Goal: Task Accomplishment & Management: Use online tool/utility

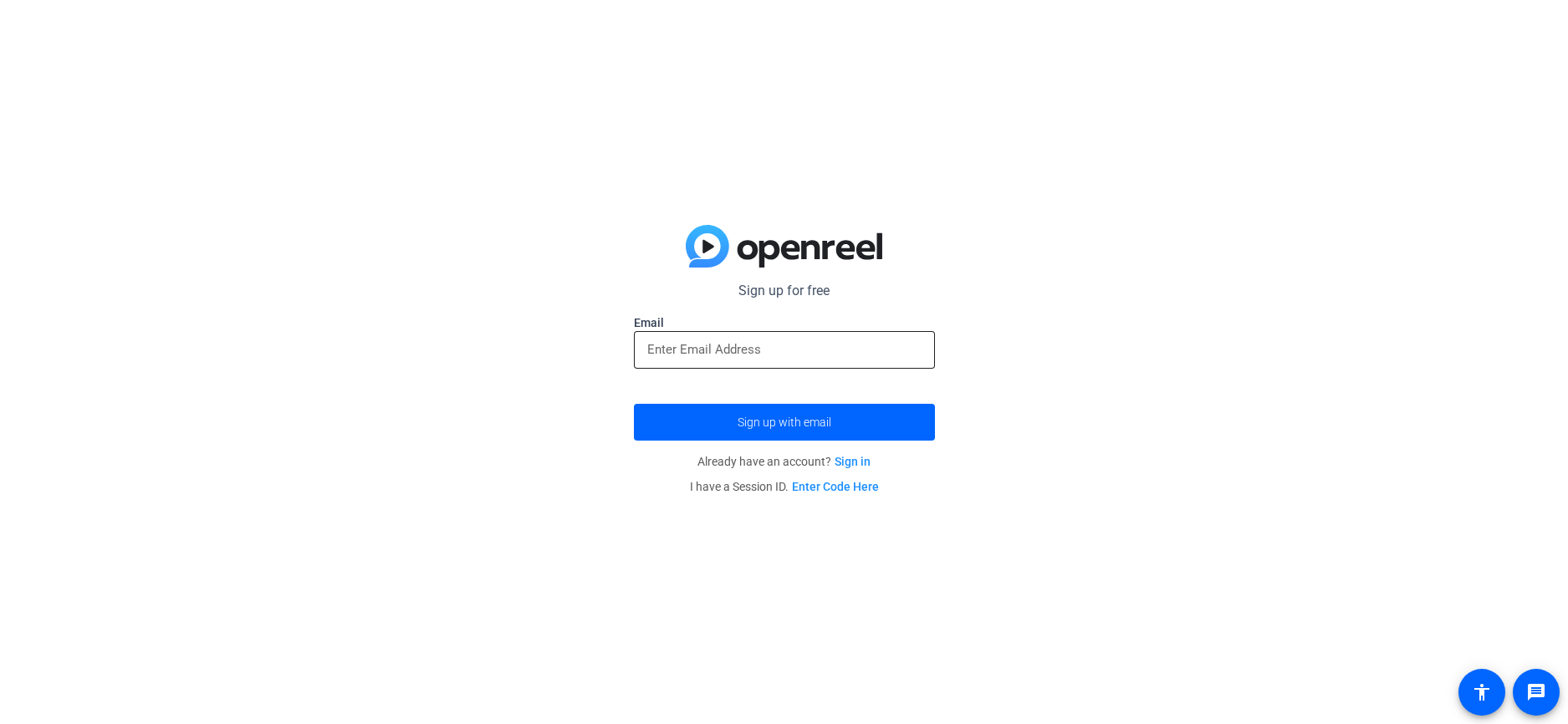
drag, startPoint x: 840, startPoint y: 337, endPoint x: 833, endPoint y: 346, distance: 11.4
click at [835, 343] on div at bounding box center [784, 350] width 275 height 37
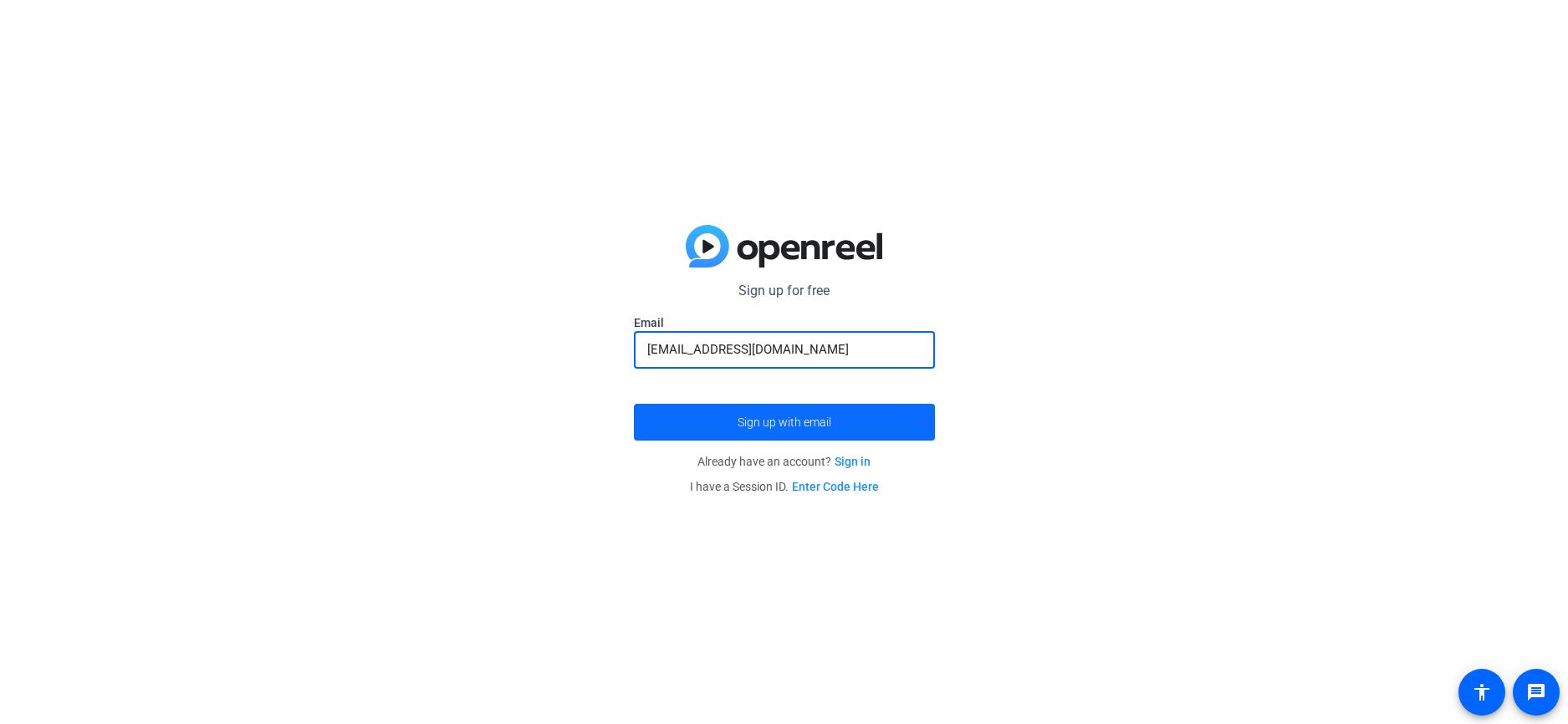
type input "[EMAIL_ADDRESS][DOMAIN_NAME]"
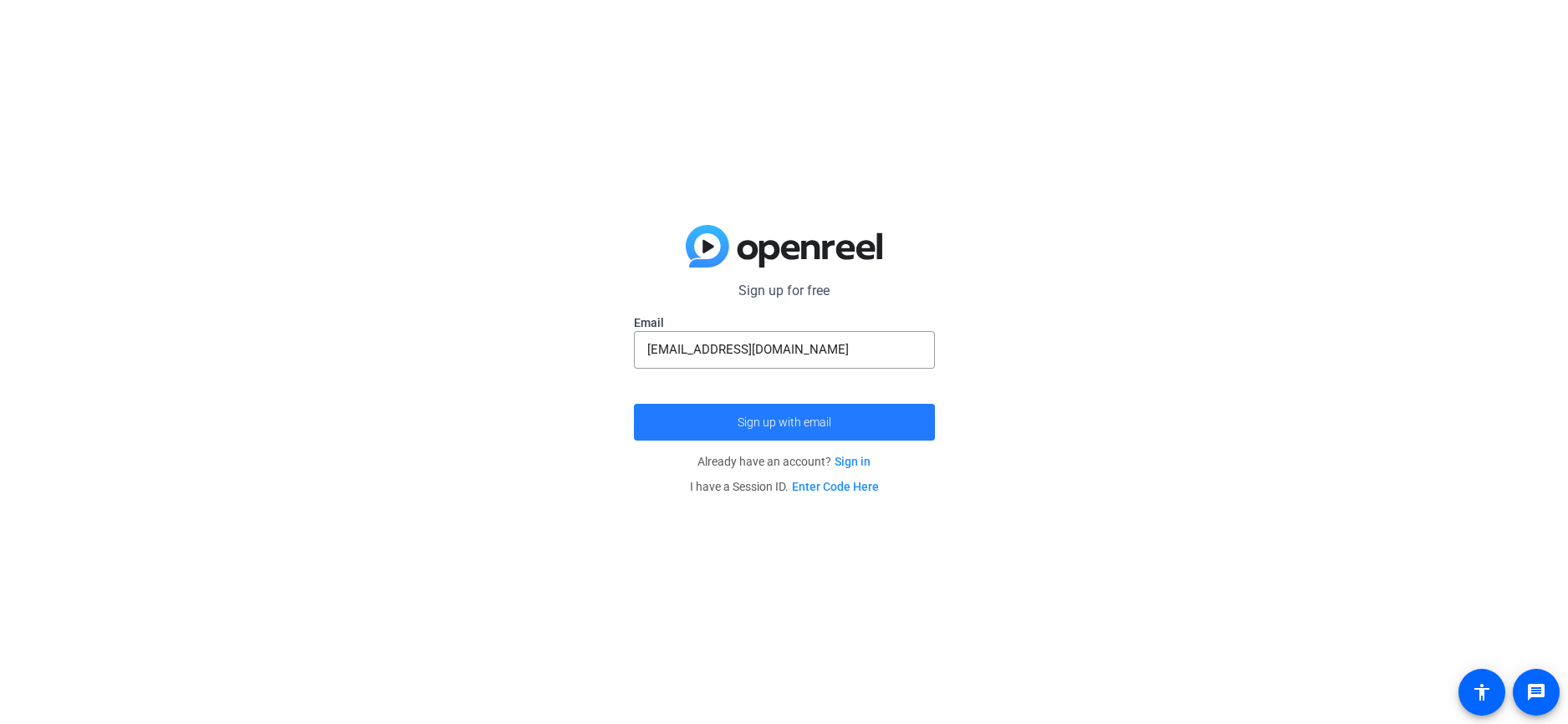
click at [722, 418] on span "submit" at bounding box center [784, 422] width 302 height 40
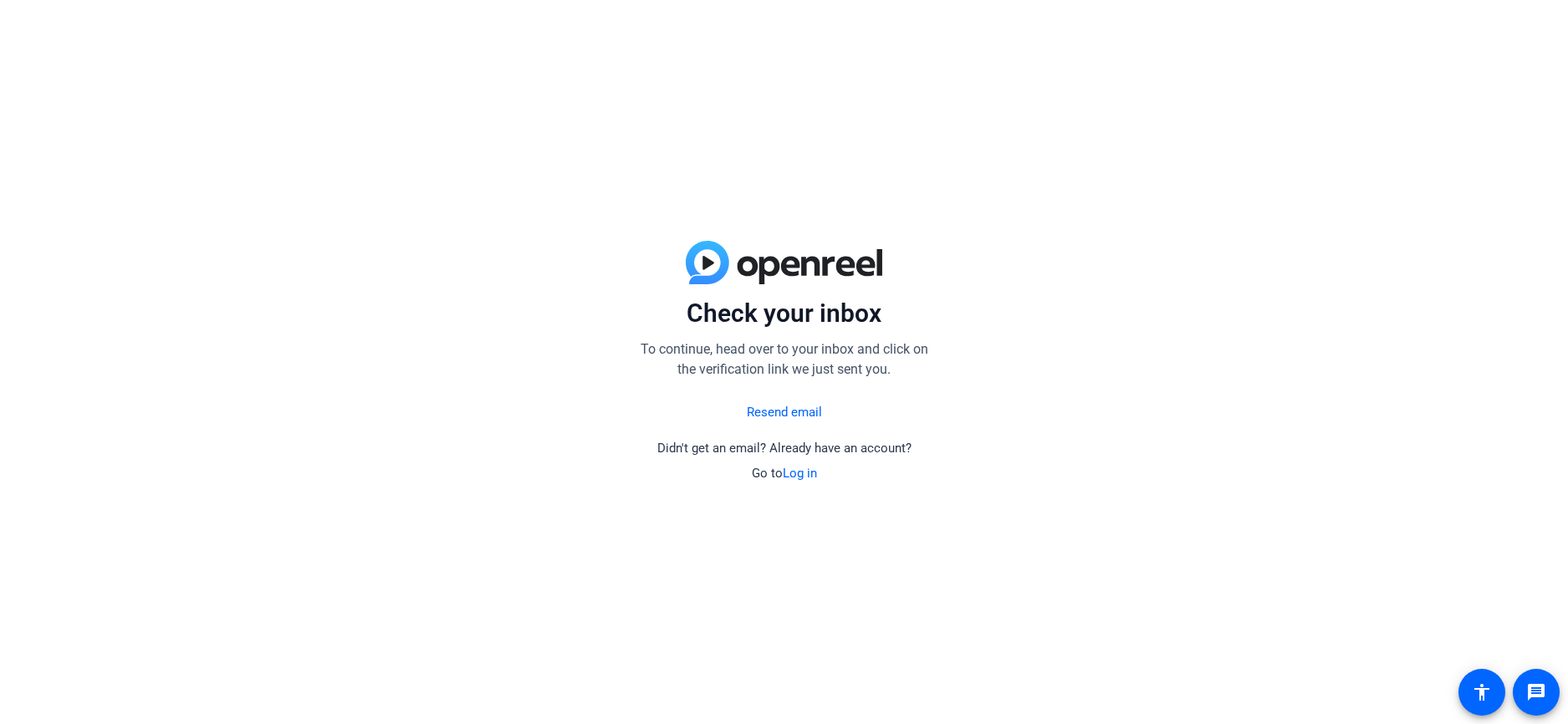
click at [1005, 230] on div "Check your inbox To continue, head over to your inbox and click on the verifica…" at bounding box center [784, 362] width 1568 height 724
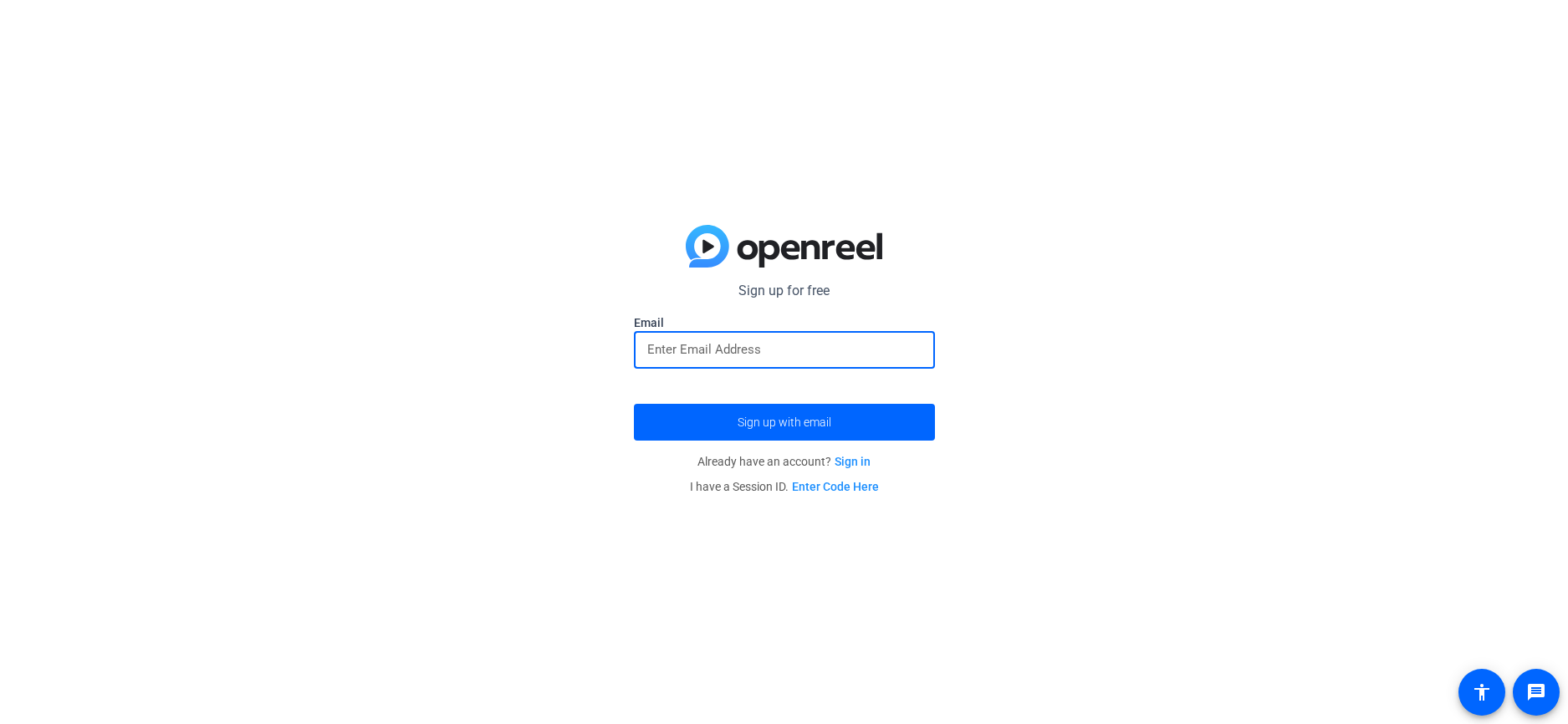
click at [808, 358] on input "email" at bounding box center [784, 350] width 275 height 20
click at [859, 463] on link "Sign in" at bounding box center [852, 462] width 36 height 13
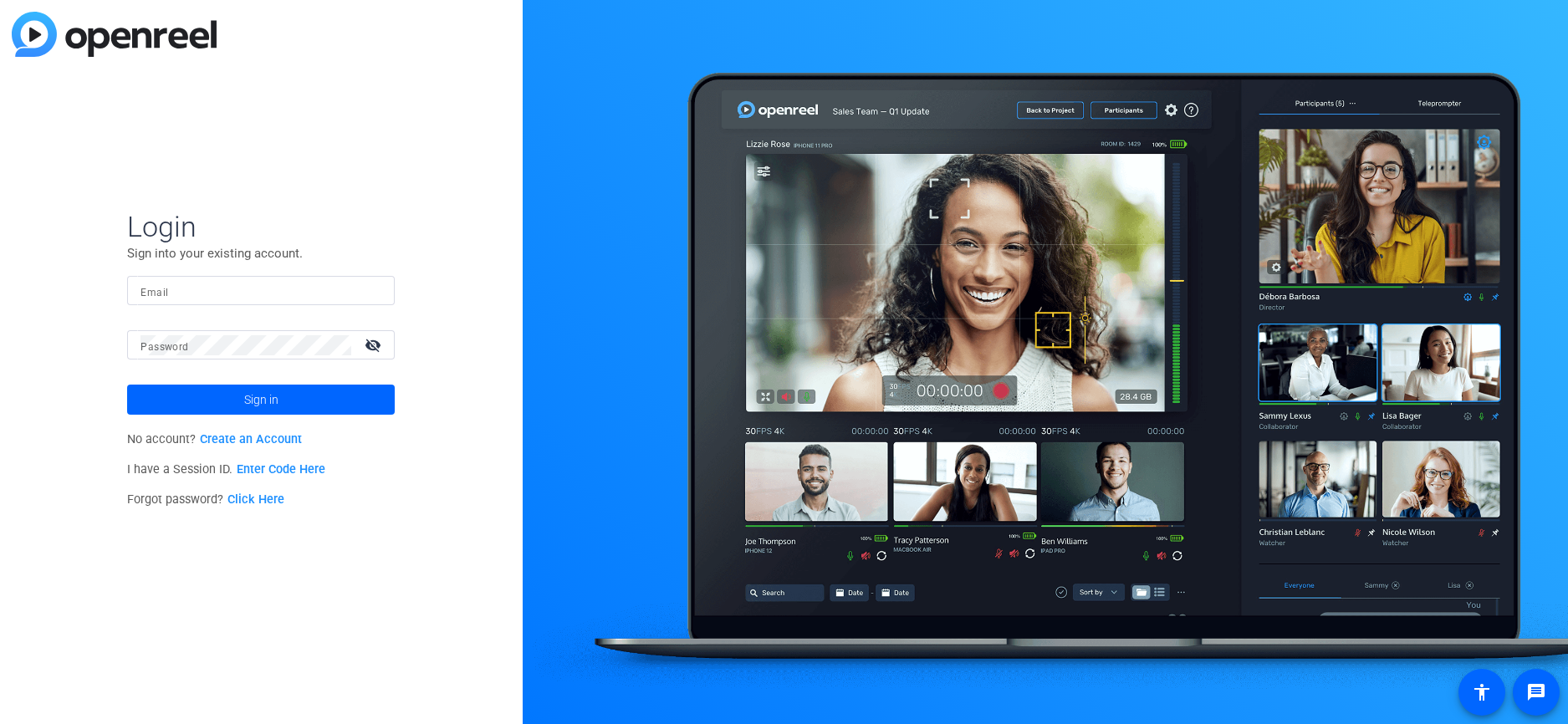
click at [298, 298] on input "Email" at bounding box center [260, 291] width 241 height 20
type input "[EMAIL_ADDRESS][DOMAIN_NAME]"
click at [375, 341] on mat-icon "visibility_off" at bounding box center [374, 345] width 40 height 24
click at [196, 399] on span at bounding box center [260, 399] width 268 height 40
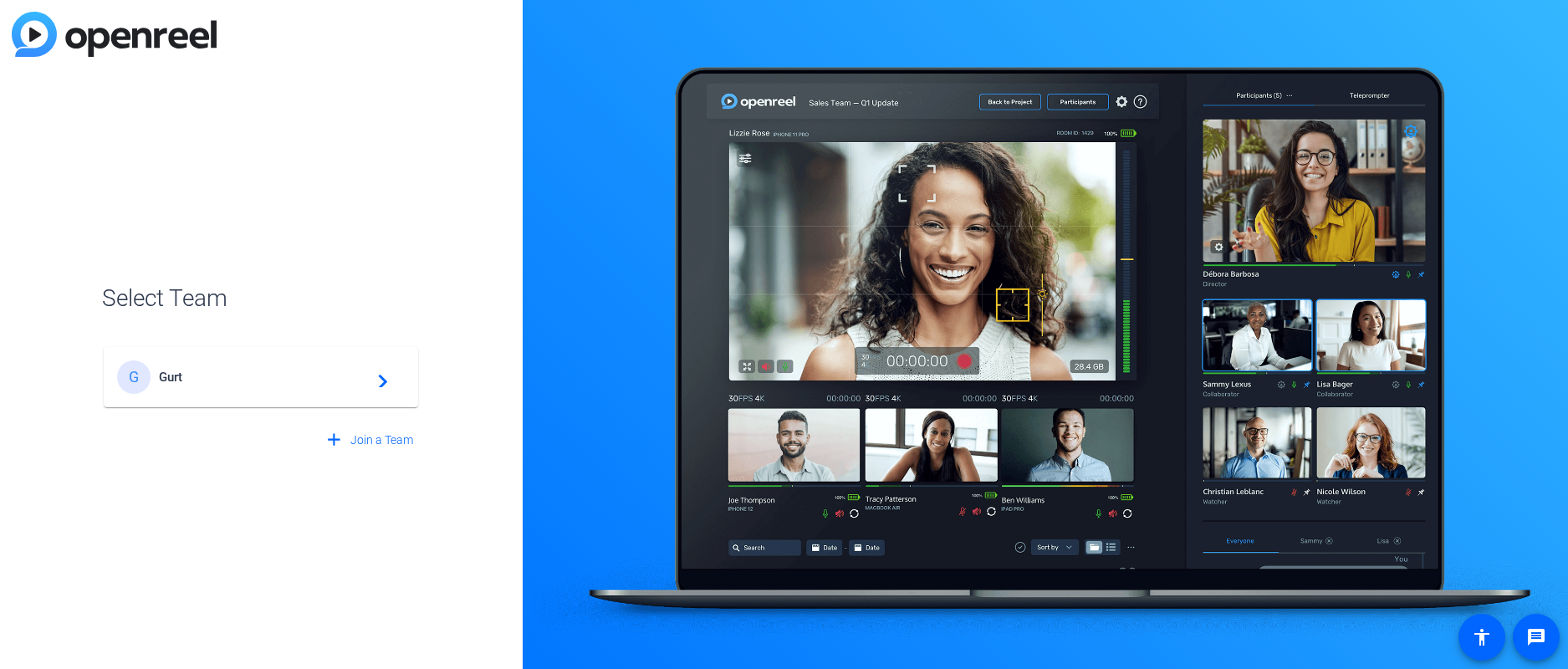
click at [341, 383] on span "Gurt" at bounding box center [263, 377] width 209 height 15
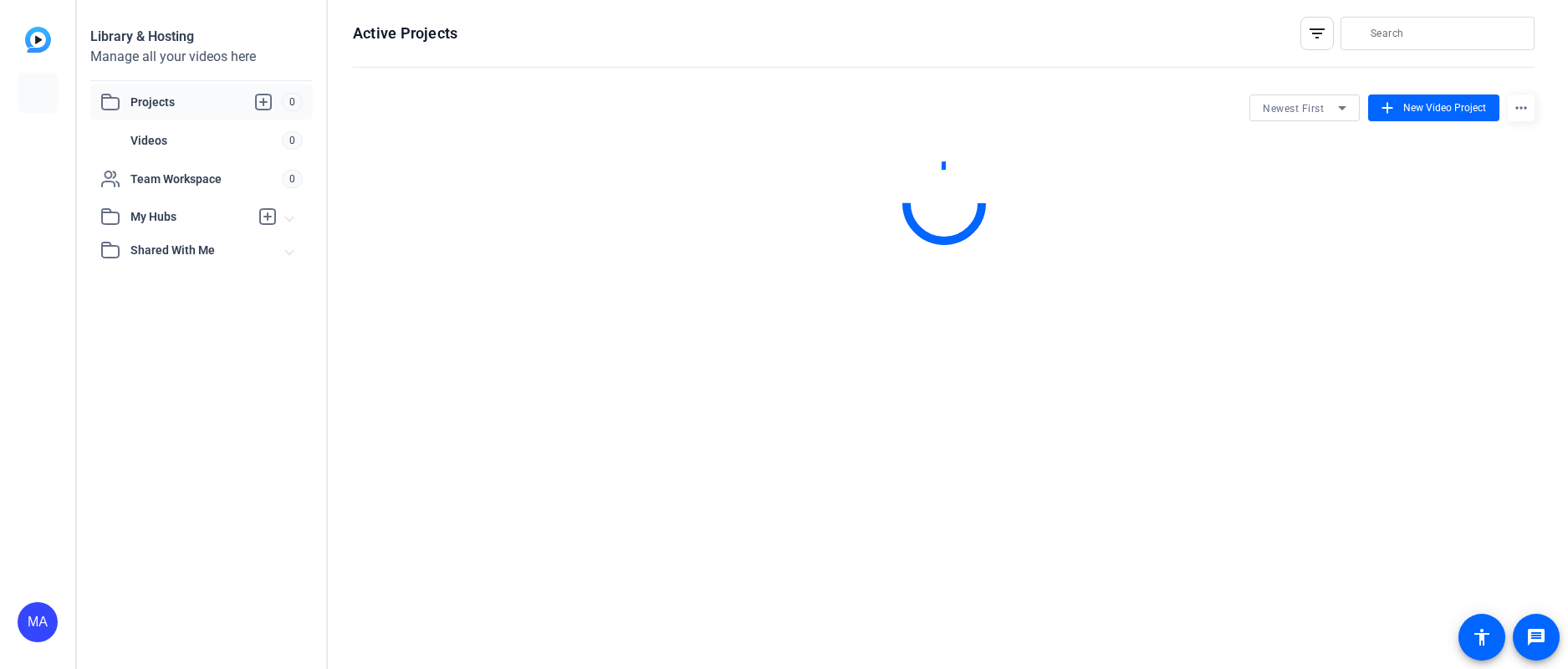
click at [277, 384] on mat-sidenav-content "Library & Hosting Manage all your videos here Projects 0 Videos 0 Team Workspac…" at bounding box center [822, 334] width 1491 height 669
click at [1400, 112] on span at bounding box center [1434, 108] width 132 height 40
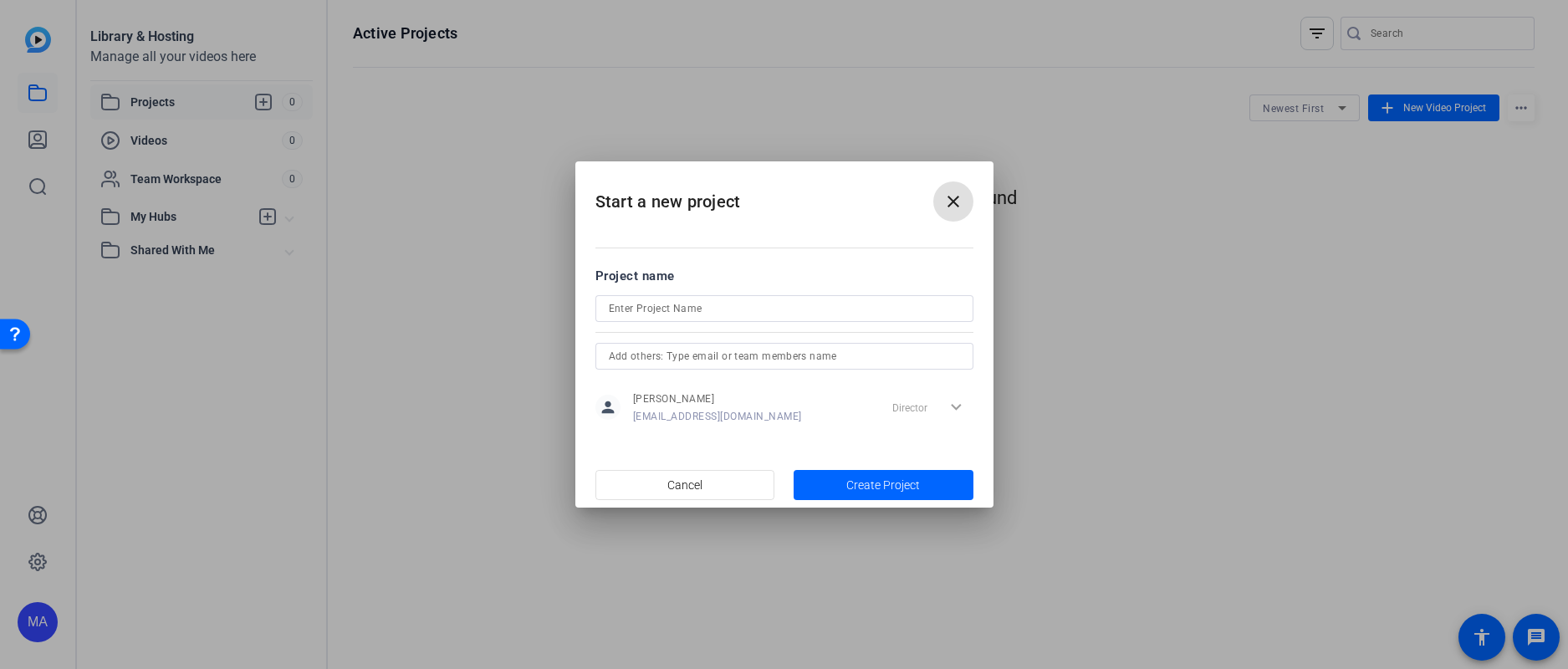
click at [675, 321] on mat-form-field at bounding box center [784, 308] width 378 height 27
click at [677, 309] on input at bounding box center [784, 308] width 351 height 20
type input "sequia"
click at [904, 476] on span "Create Project" at bounding box center [882, 485] width 74 height 17
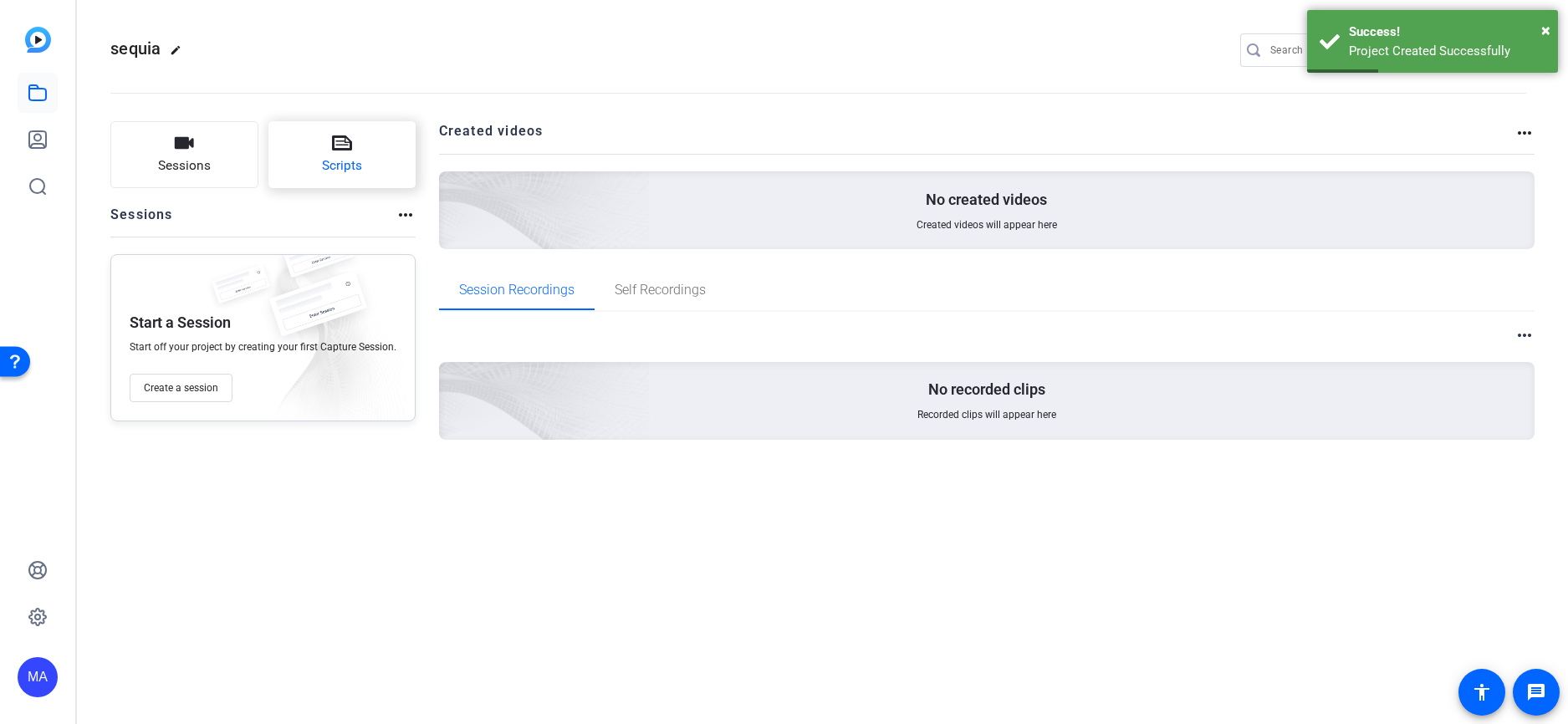
click at [318, 153] on button "Scripts" at bounding box center [343, 155] width 148 height 67
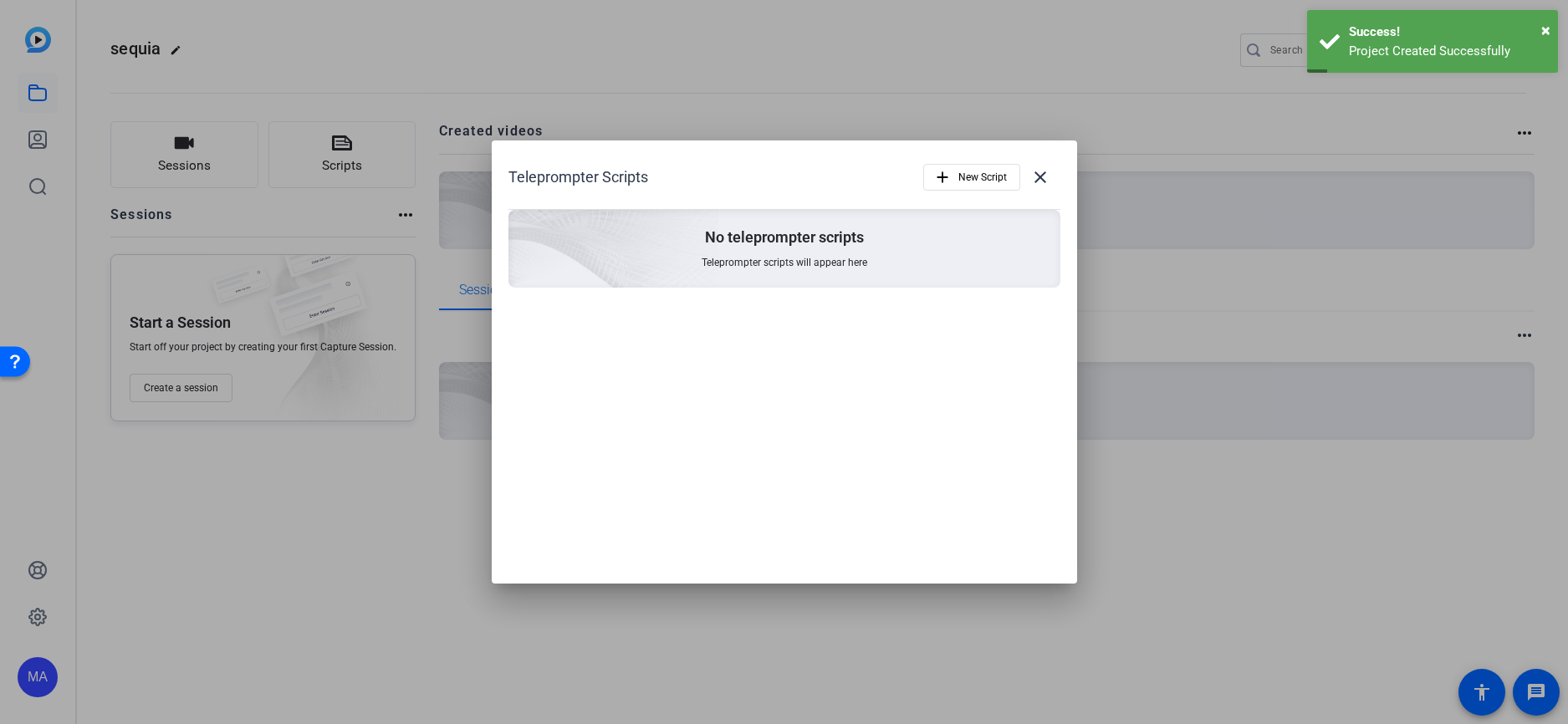
click at [820, 234] on p "No teleprompter scripts" at bounding box center [784, 237] width 158 height 20
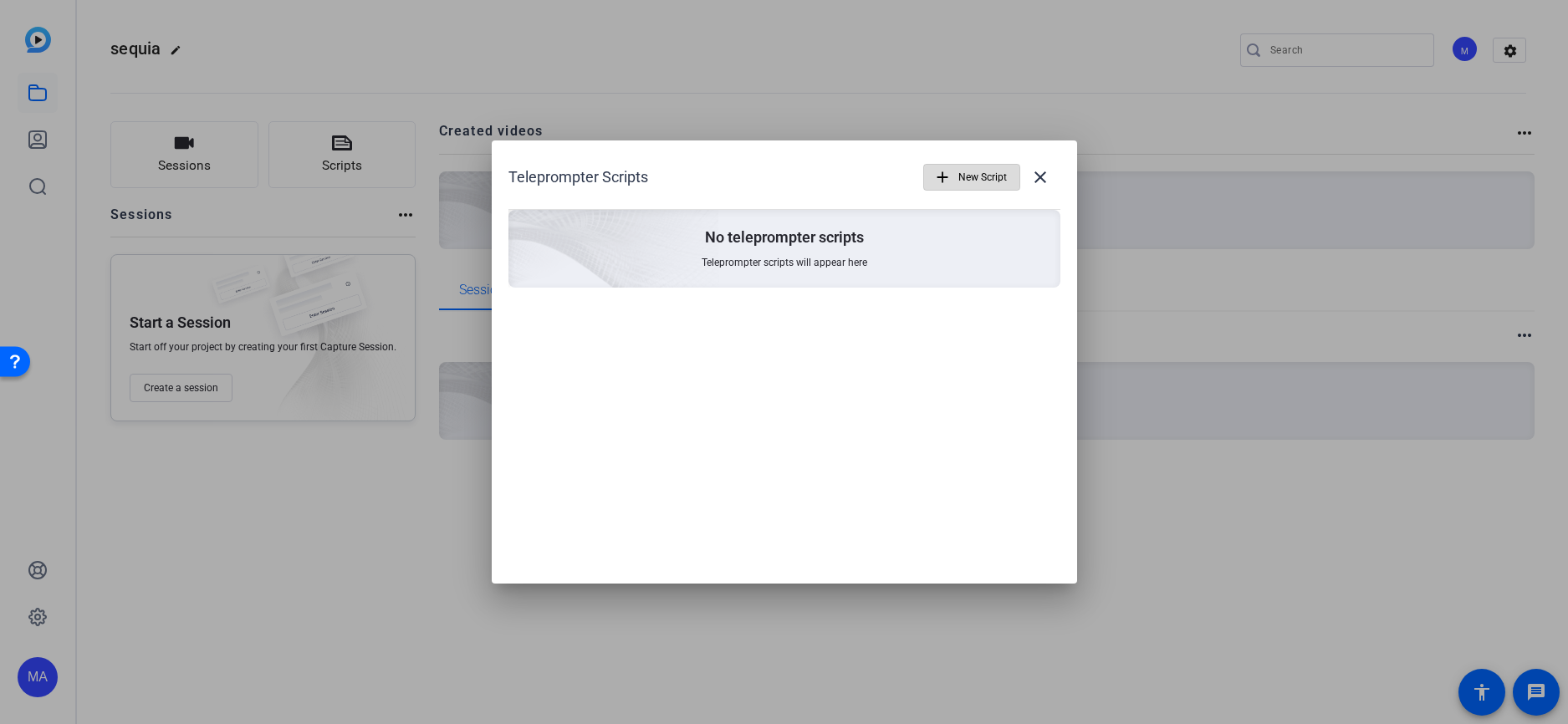
click at [944, 184] on mat-icon "add" at bounding box center [942, 177] width 18 height 18
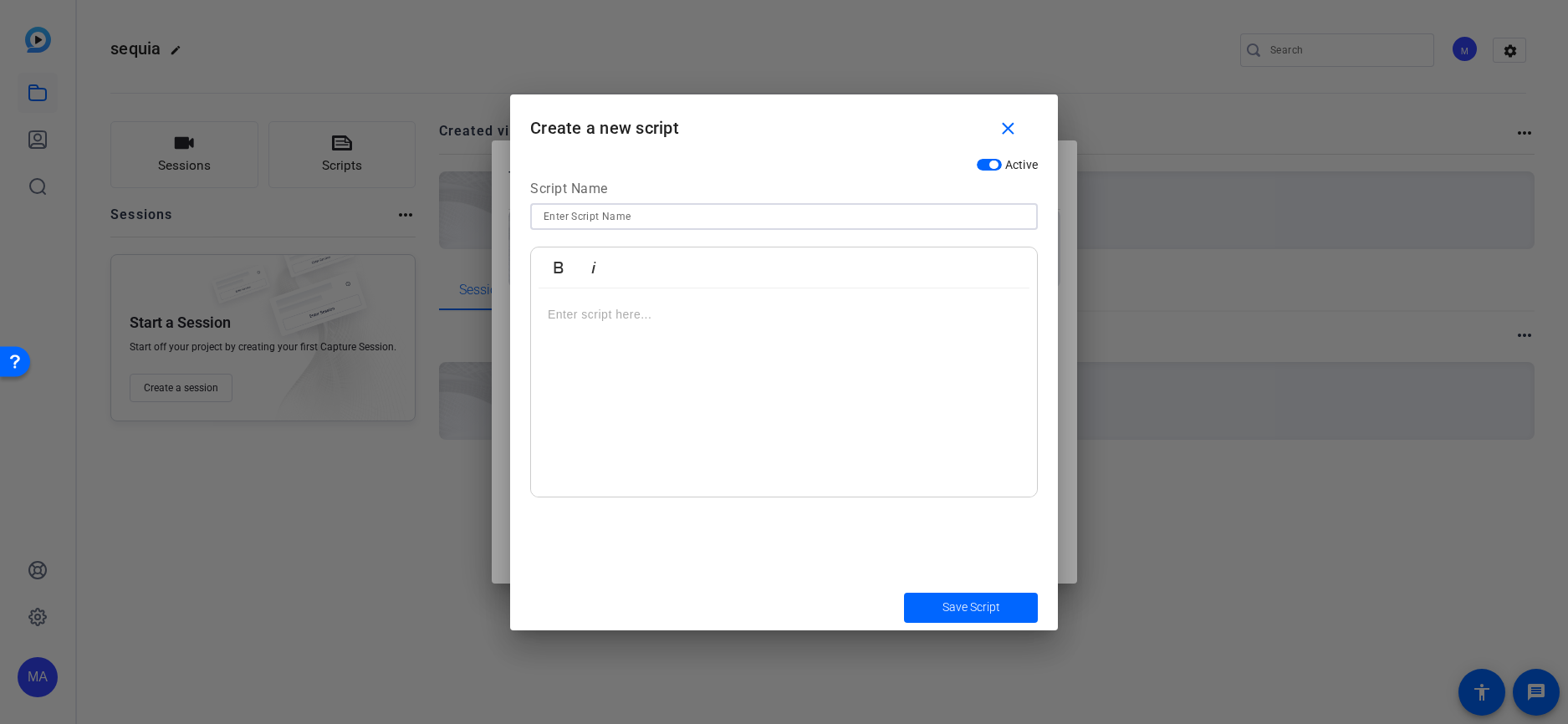
click at [623, 221] on input at bounding box center [784, 216] width 481 height 20
click at [657, 340] on div at bounding box center [784, 394] width 506 height 209
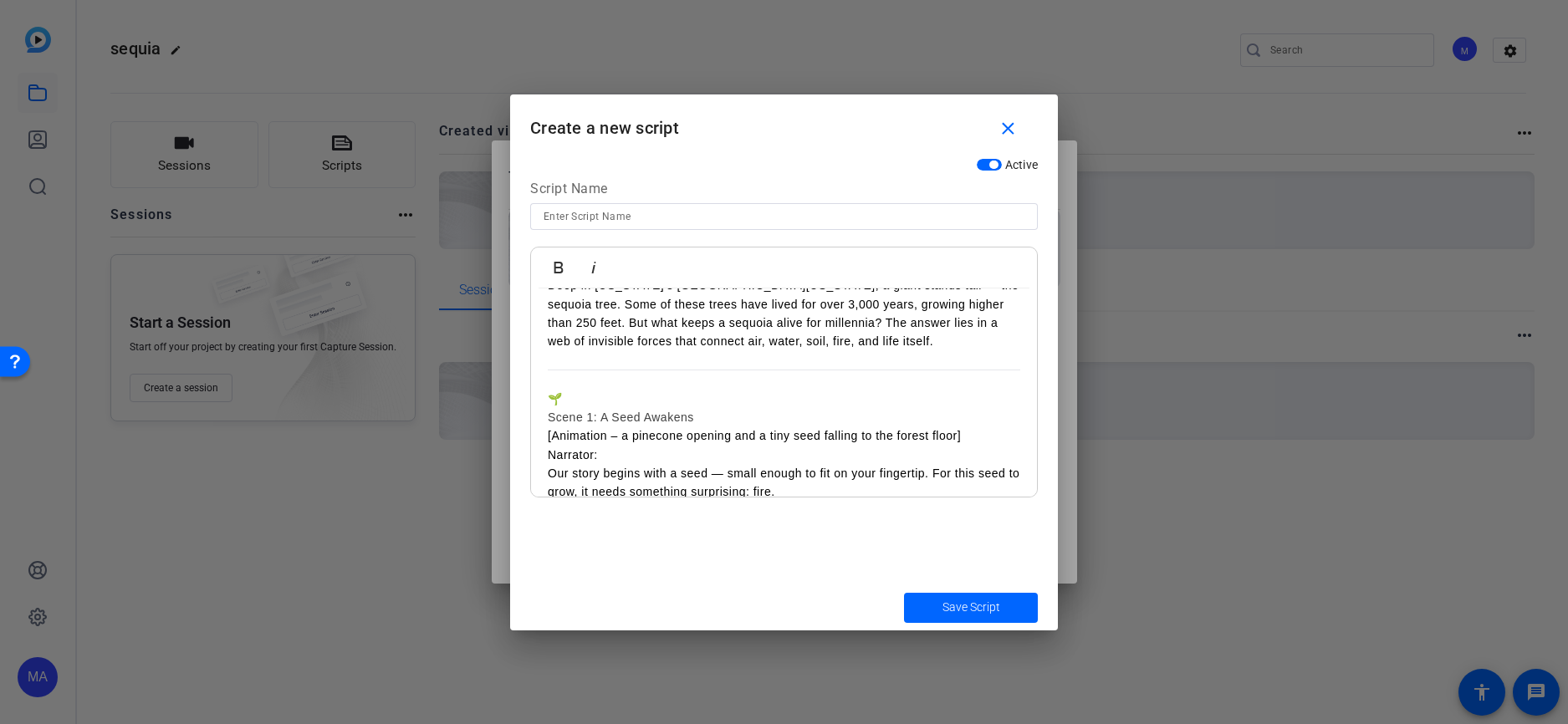
scroll to position [84, 0]
click at [574, 393] on h3 "🌱" at bounding box center [784, 400] width 472 height 18
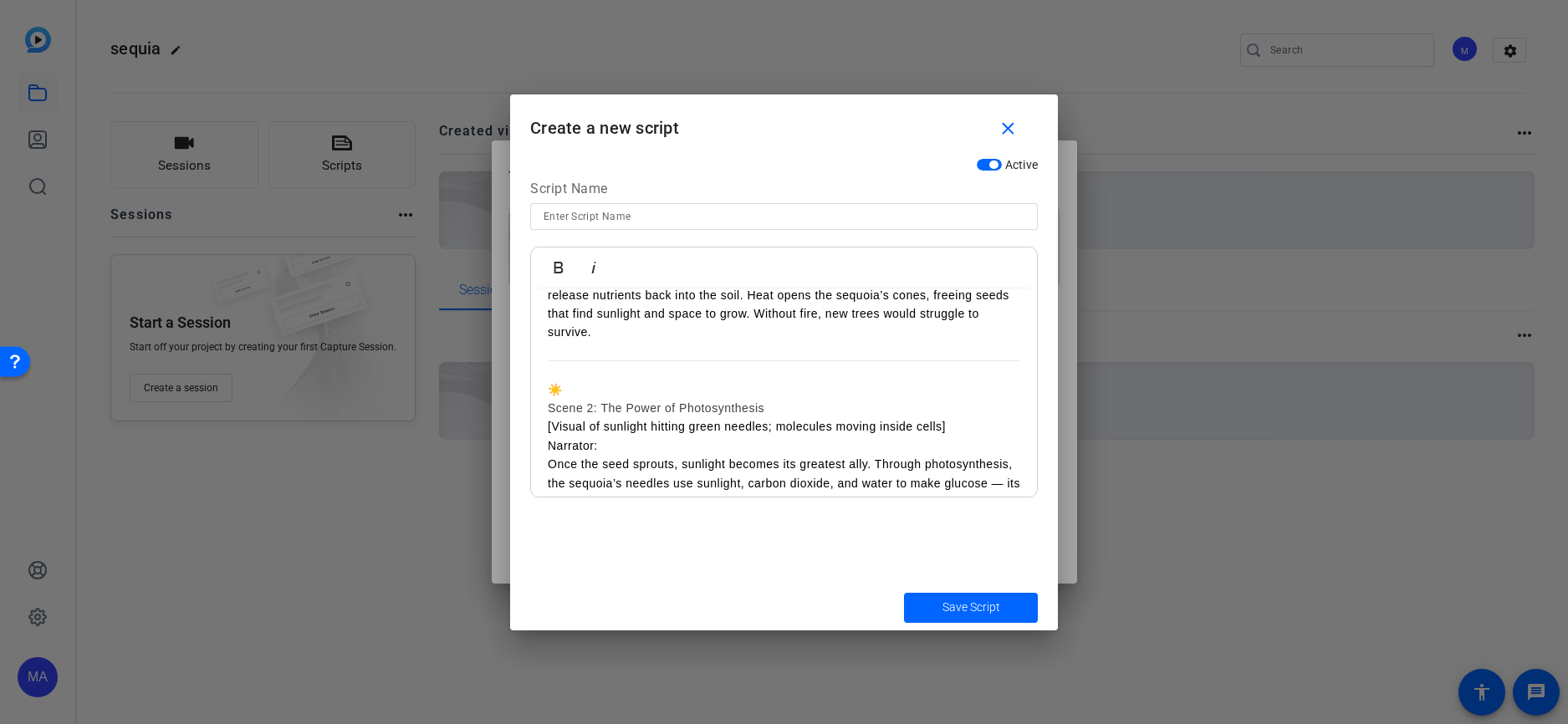
scroll to position [334, 0]
click at [580, 387] on h3 "☀️" at bounding box center [784, 394] width 472 height 18
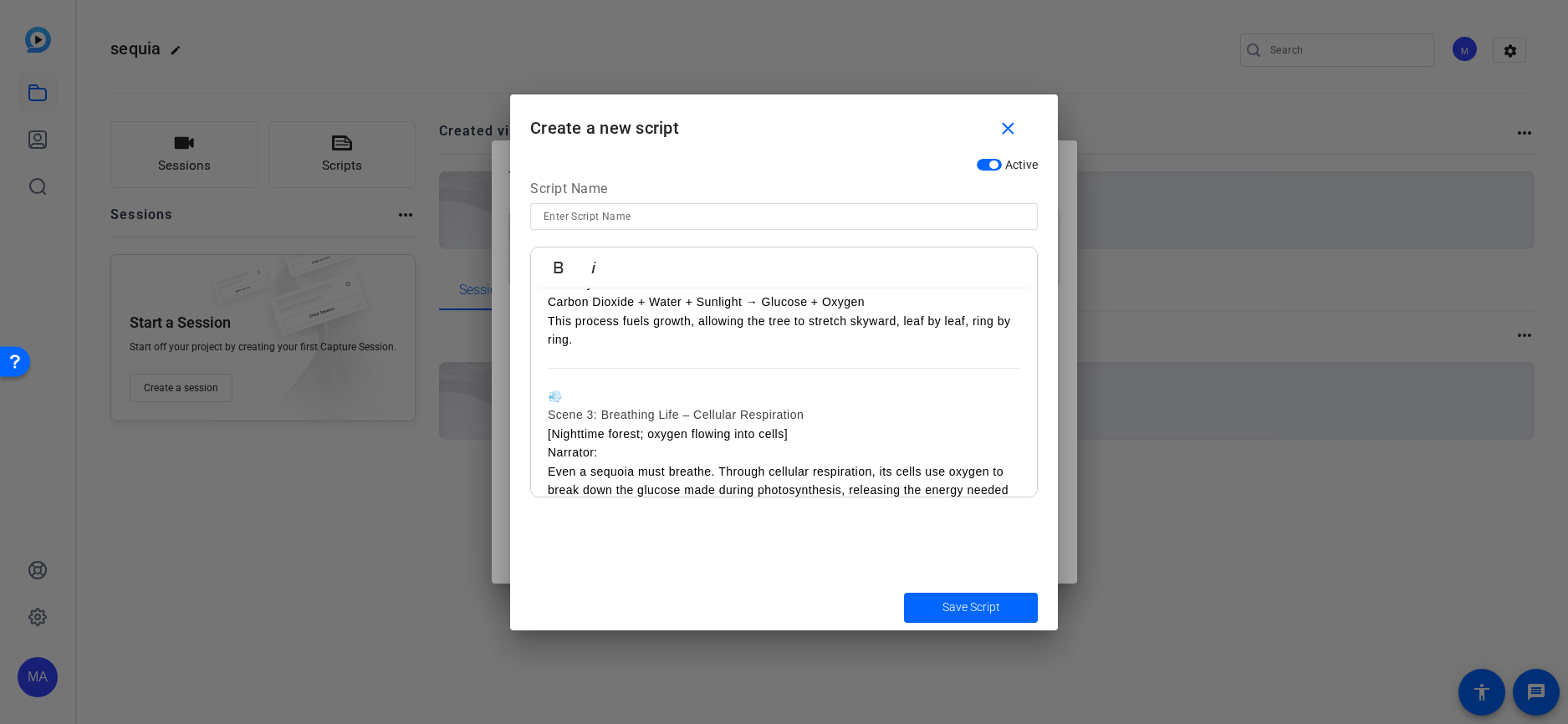
scroll to position [669, 0]
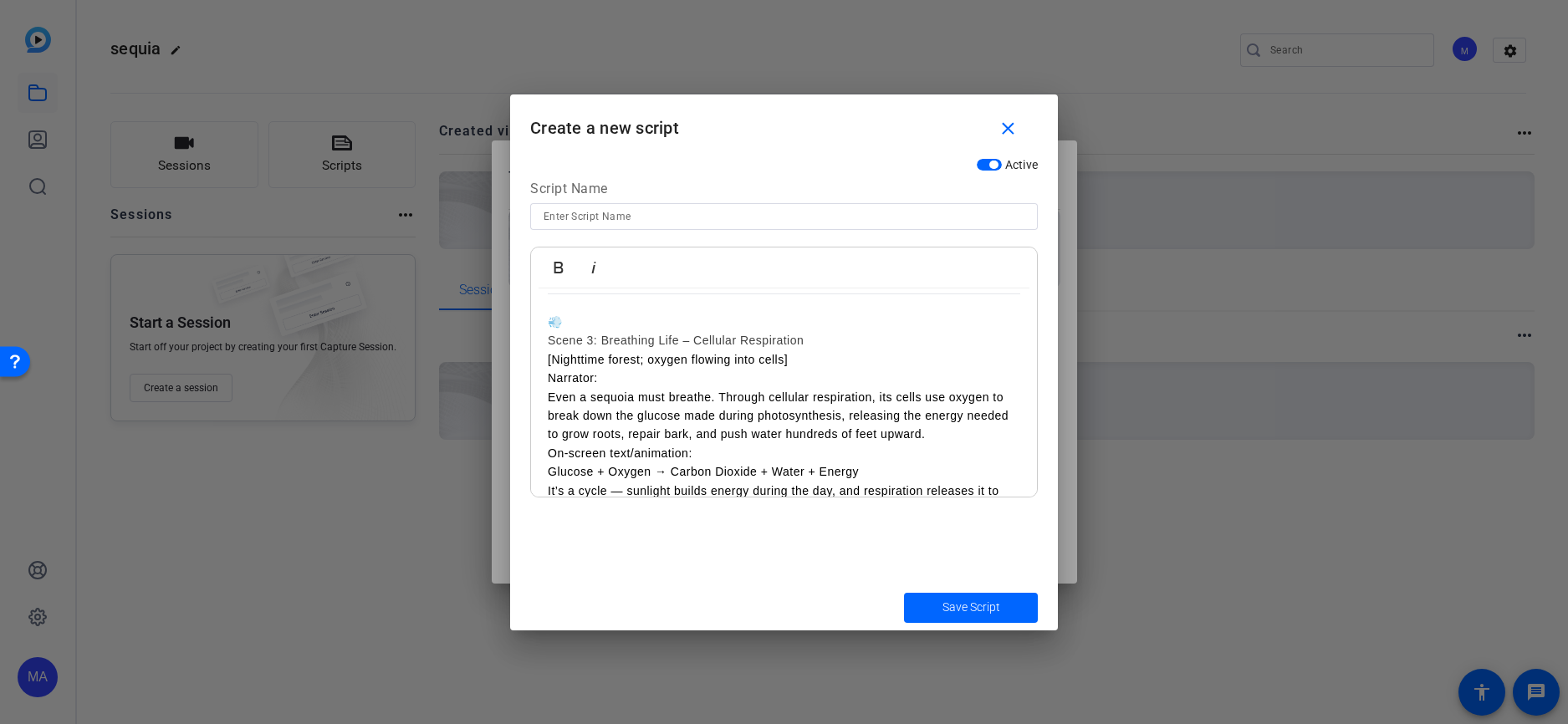
click at [576, 329] on h3 "💨" at bounding box center [784, 322] width 472 height 18
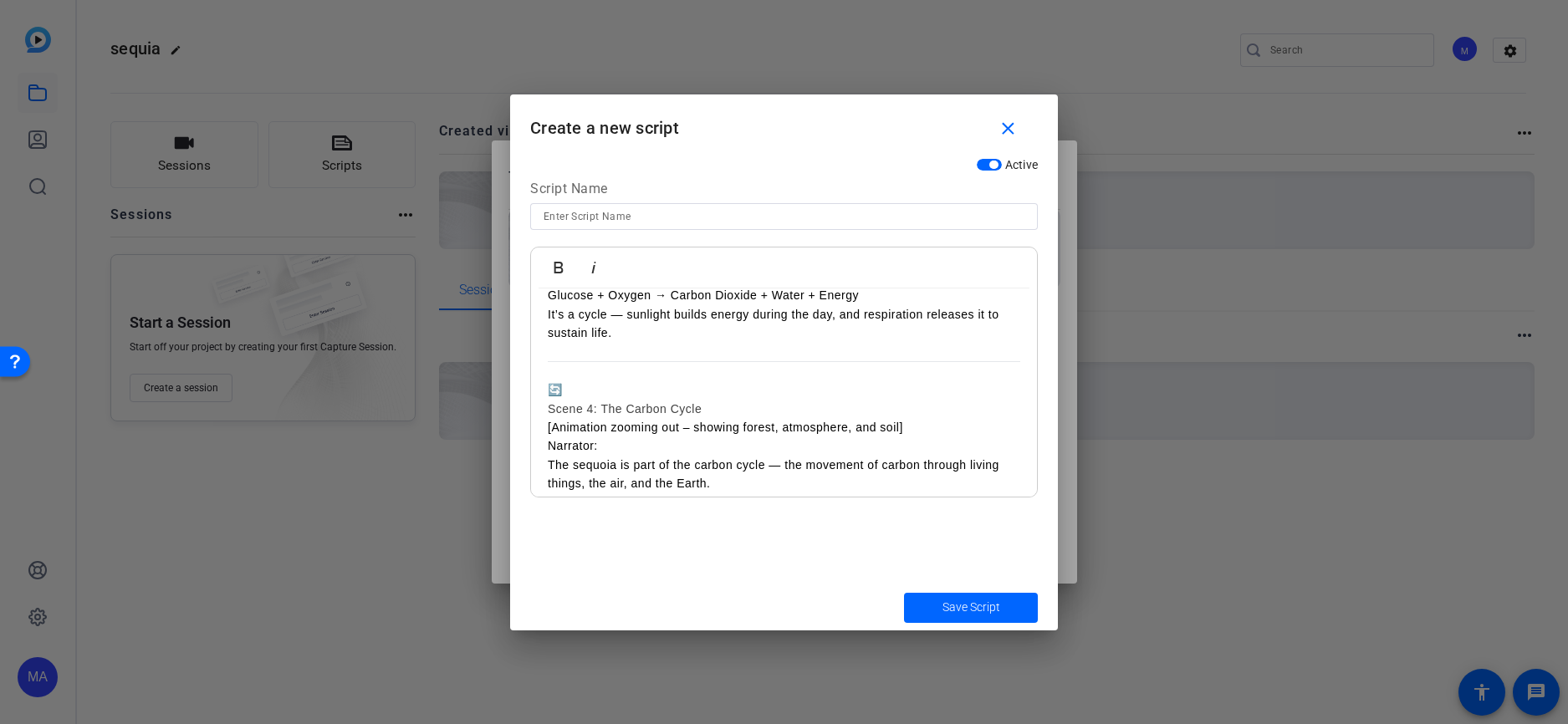
scroll to position [920, 0]
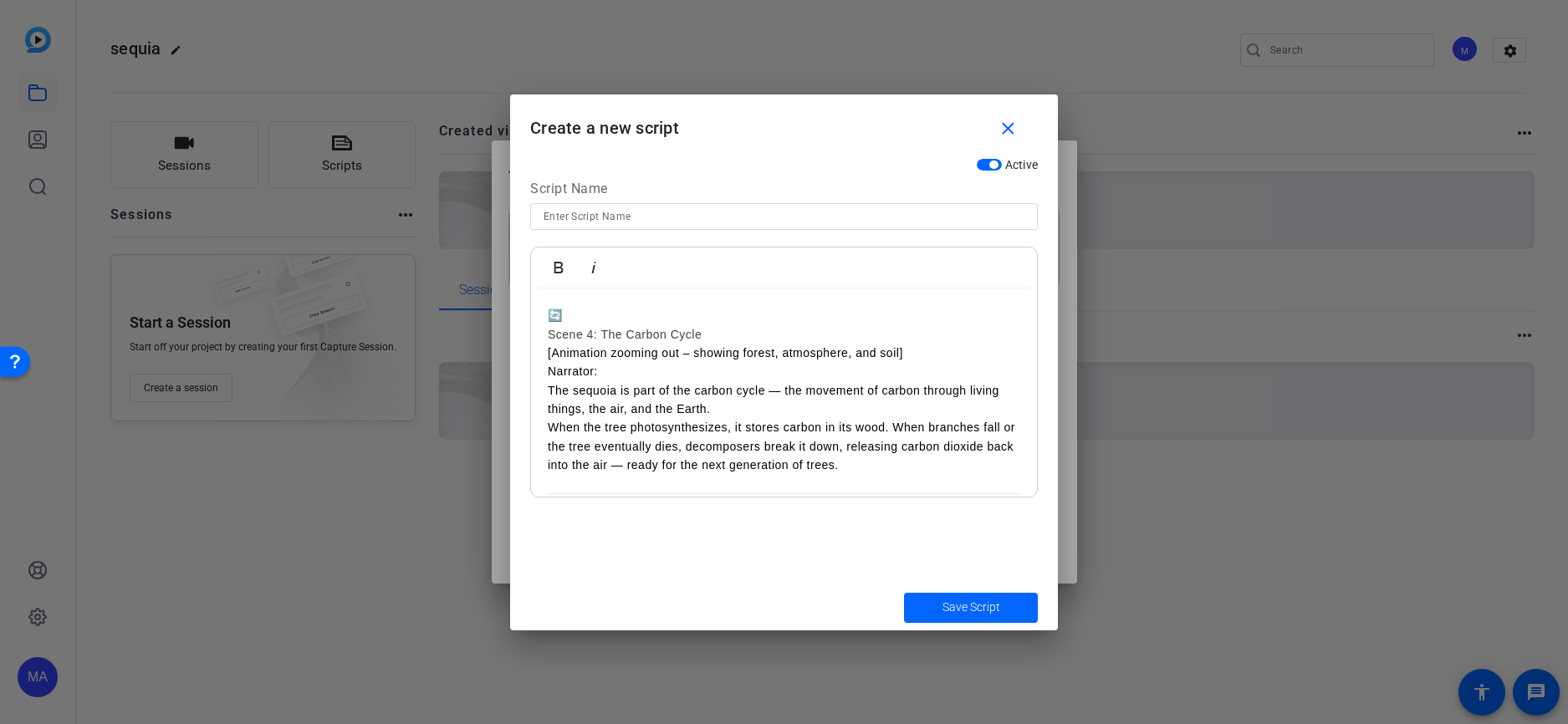
click at [575, 326] on h3 "Scene 4: The Carbon Cycle" at bounding box center [784, 334] width 472 height 18
click at [567, 309] on h3 "🔄" at bounding box center [784, 315] width 472 height 18
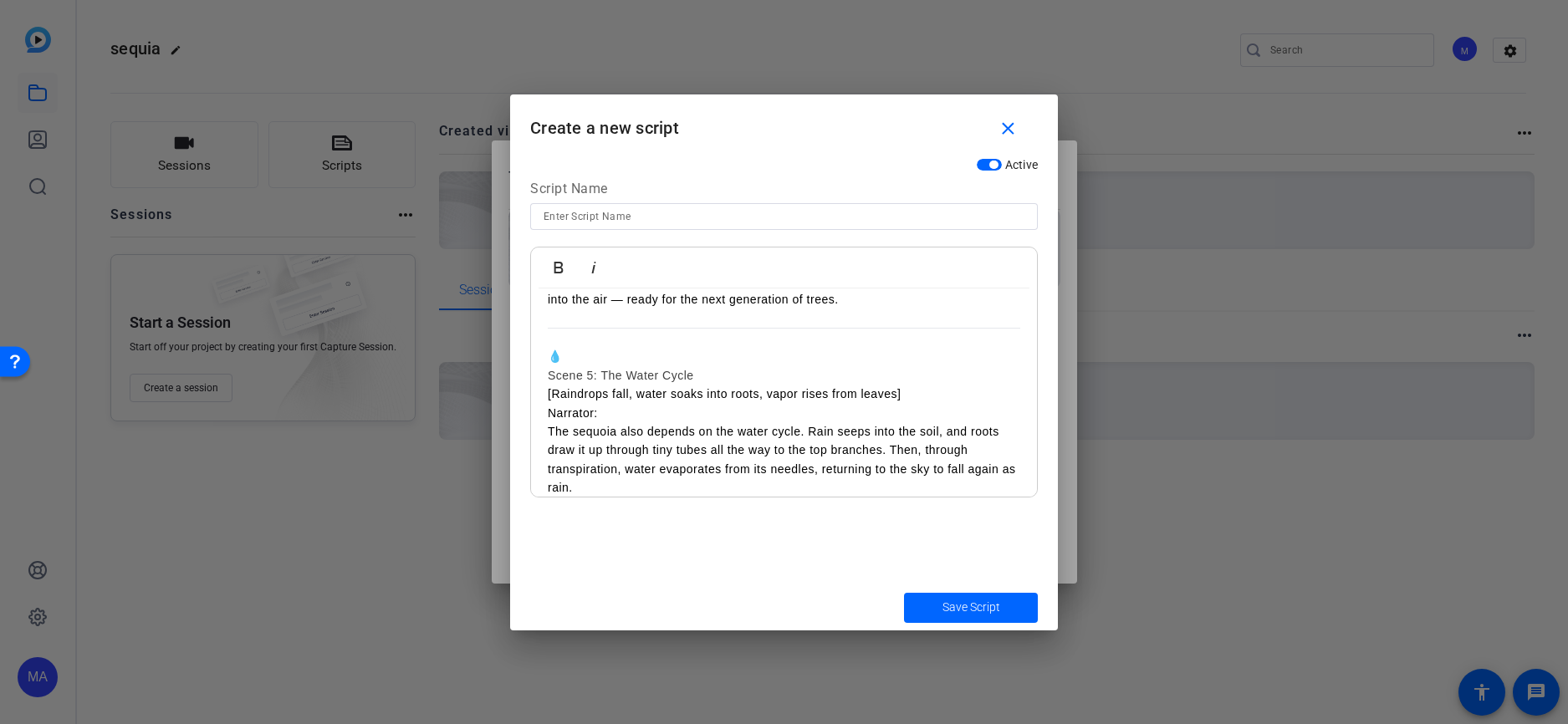
scroll to position [1087, 0]
click at [565, 347] on h3 "💧" at bounding box center [784, 354] width 472 height 18
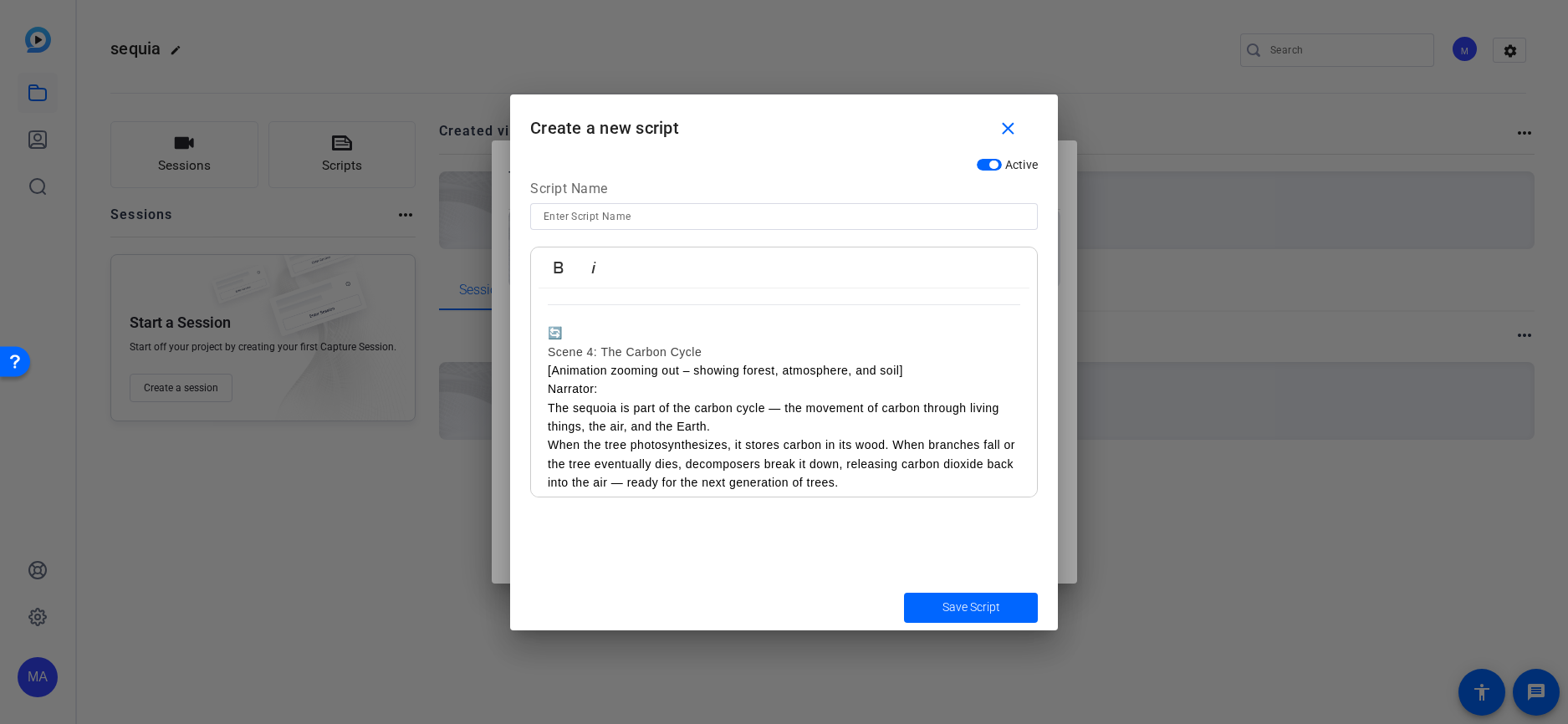
scroll to position [836, 0]
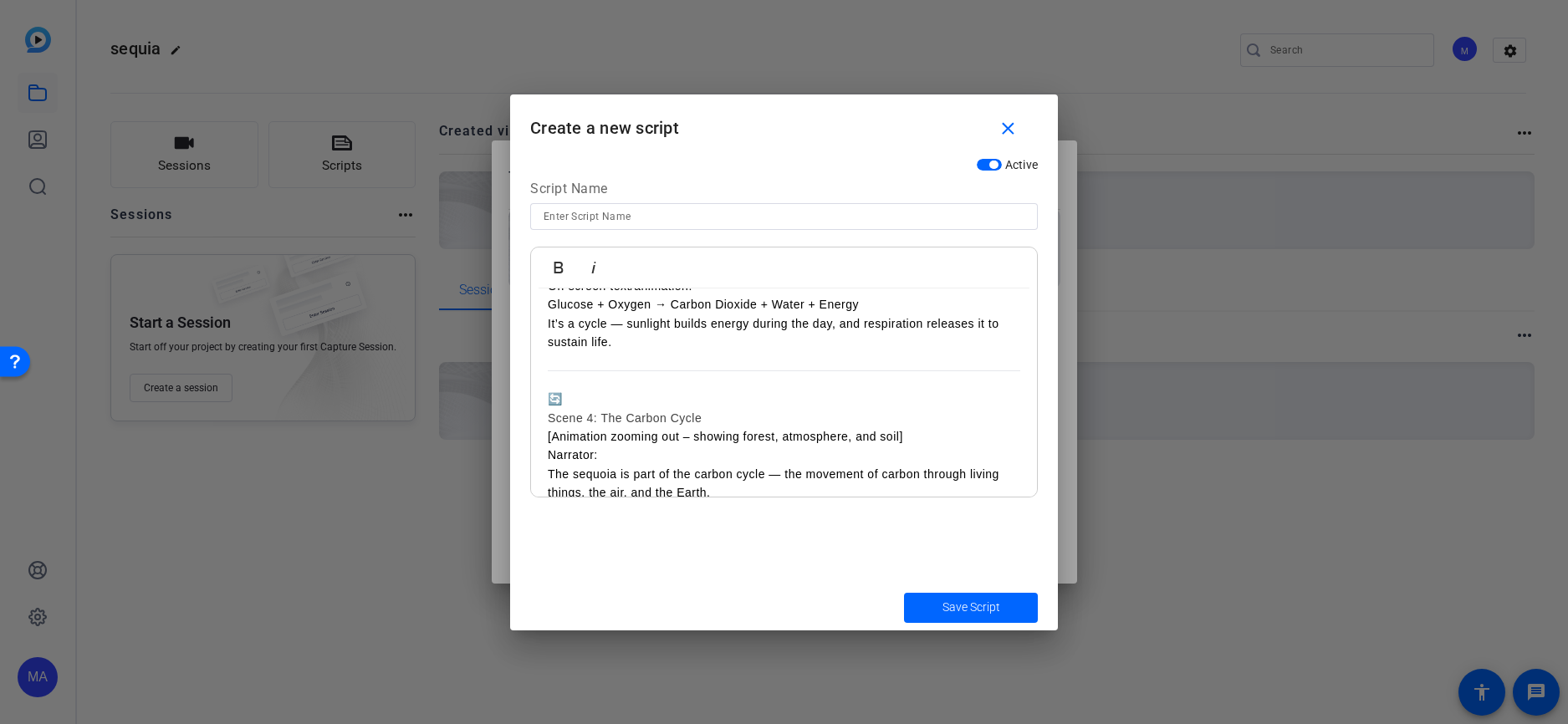
click at [564, 395] on h3 "🔄" at bounding box center [784, 398] width 472 height 18
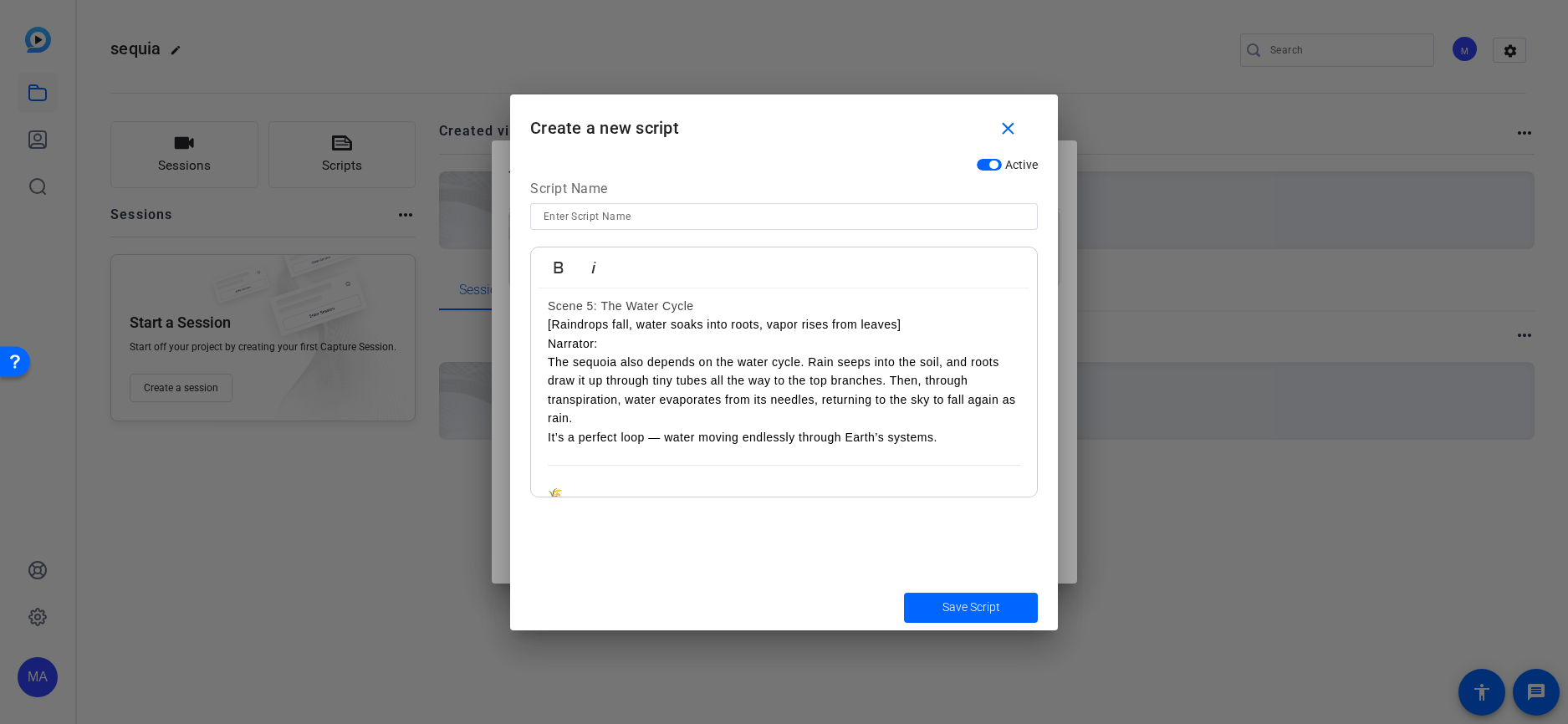
scroll to position [1339, 0]
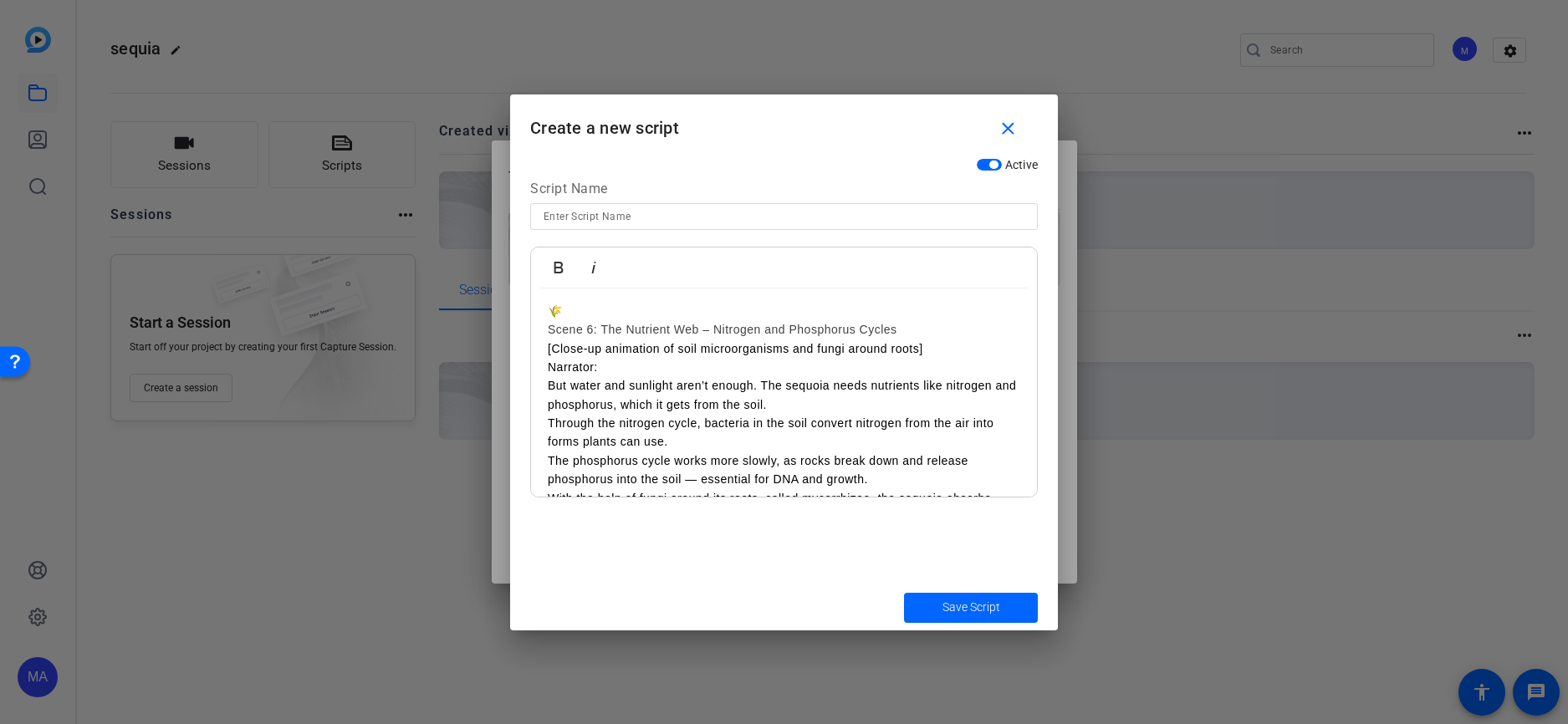
click at [559, 314] on h3 "🌾" at bounding box center [784, 310] width 472 height 18
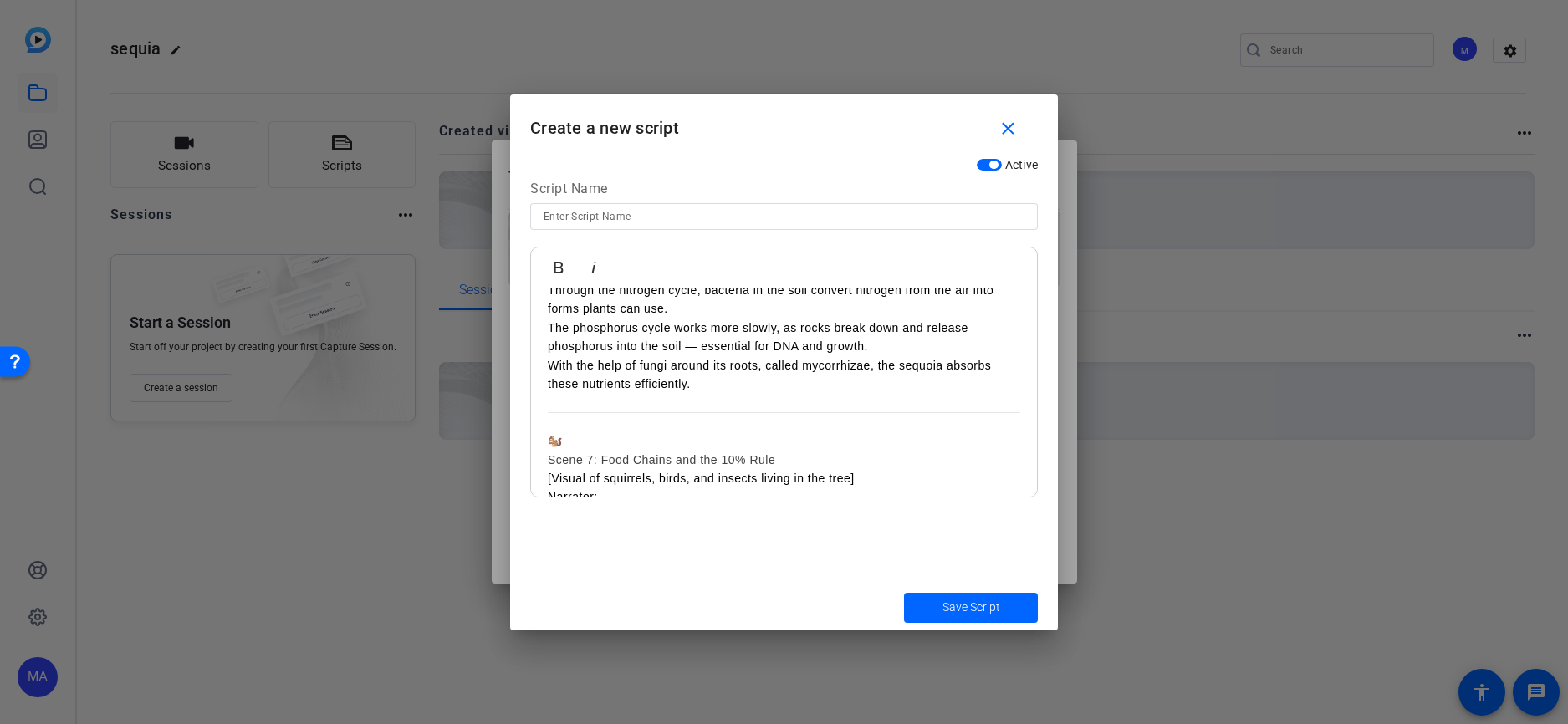
scroll to position [1589, 0]
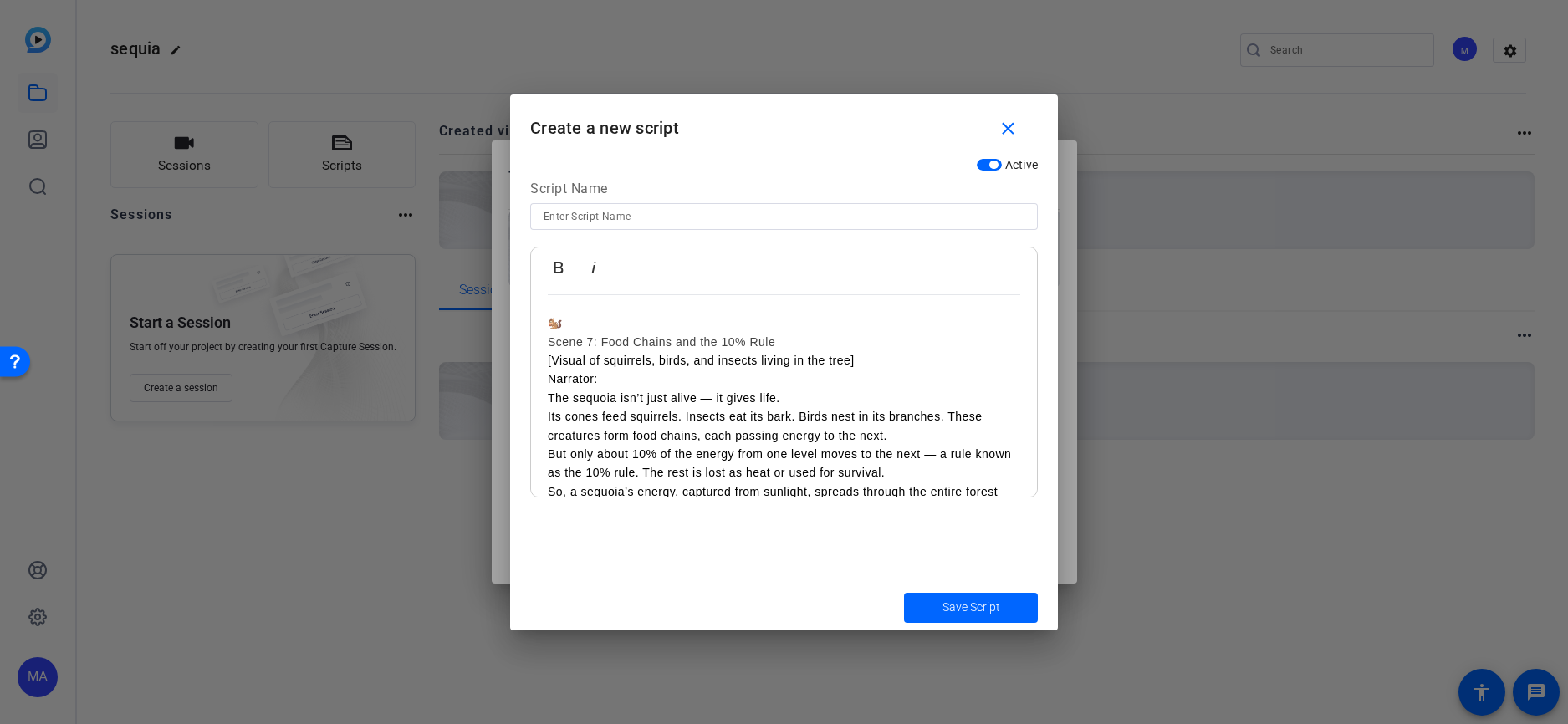
click at [558, 318] on h3 "🐿️" at bounding box center [784, 323] width 472 height 18
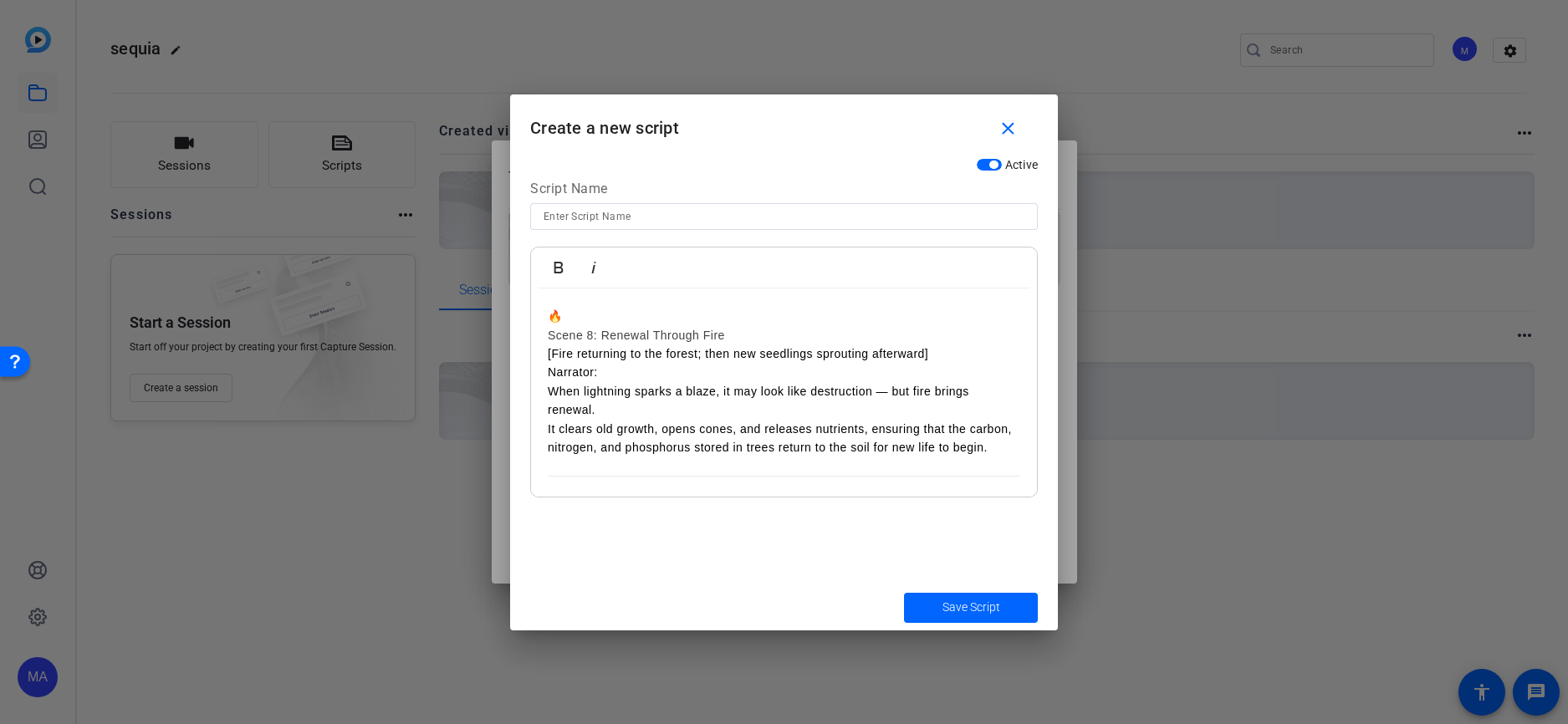
click at [558, 318] on h3 "🔥" at bounding box center [784, 316] width 472 height 18
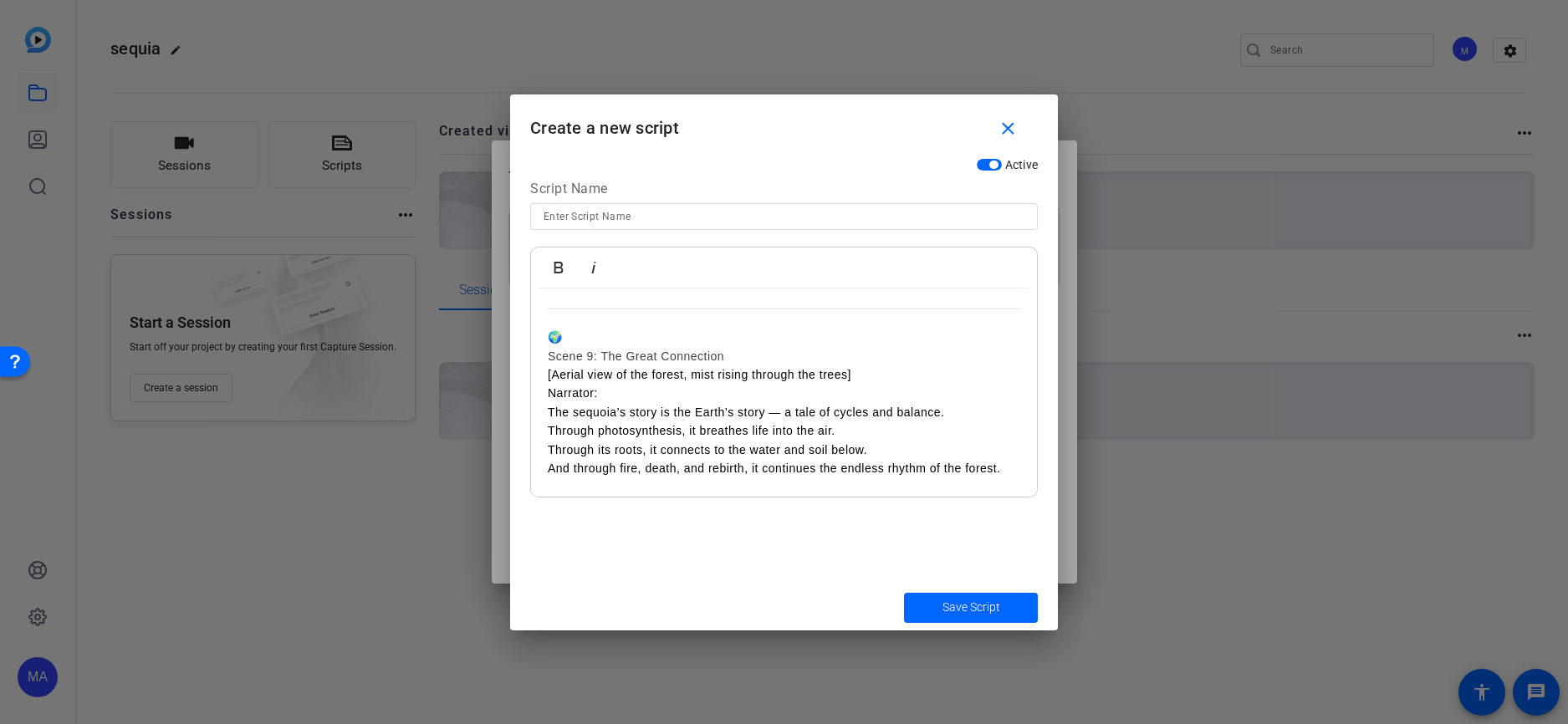
click at [558, 329] on h3 "🌍" at bounding box center [784, 336] width 472 height 18
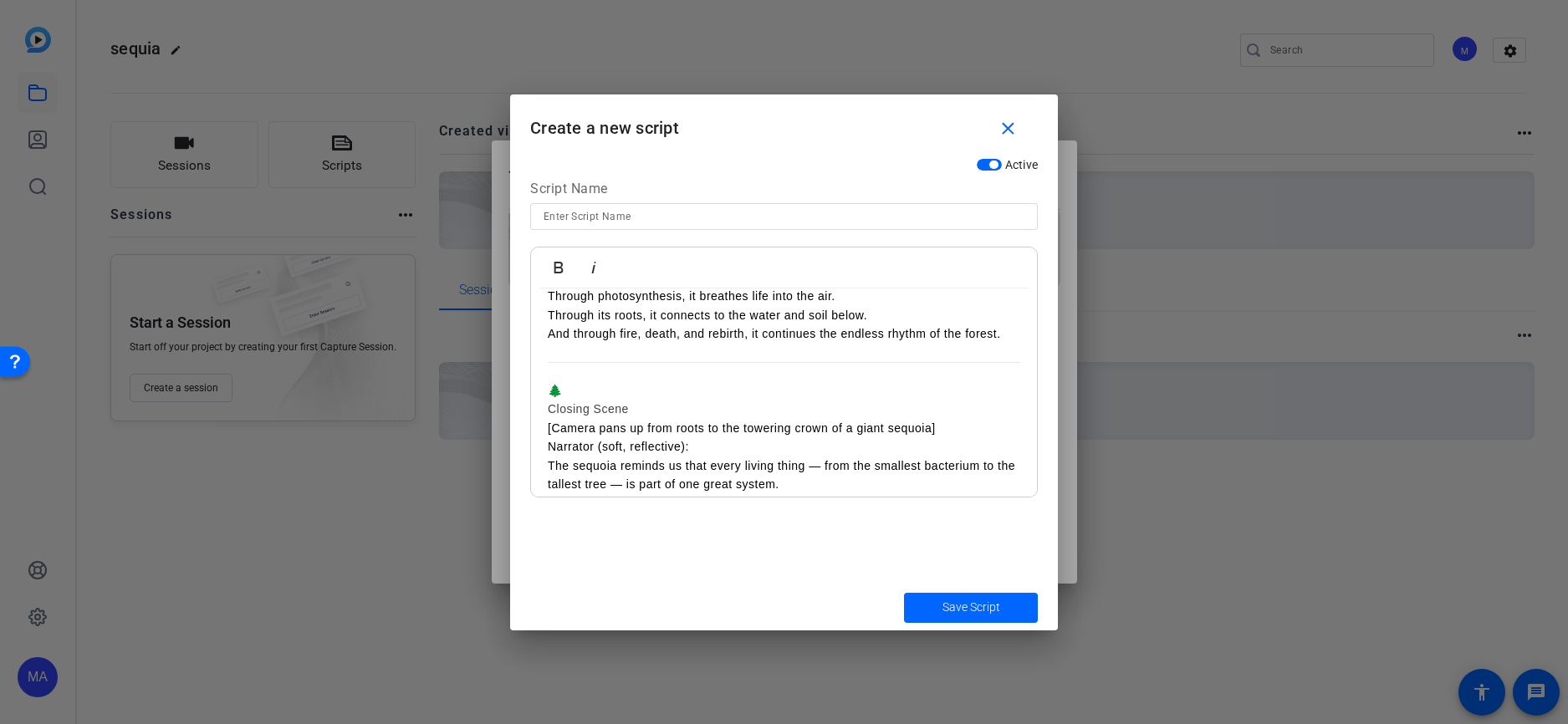
scroll to position [2174, 0]
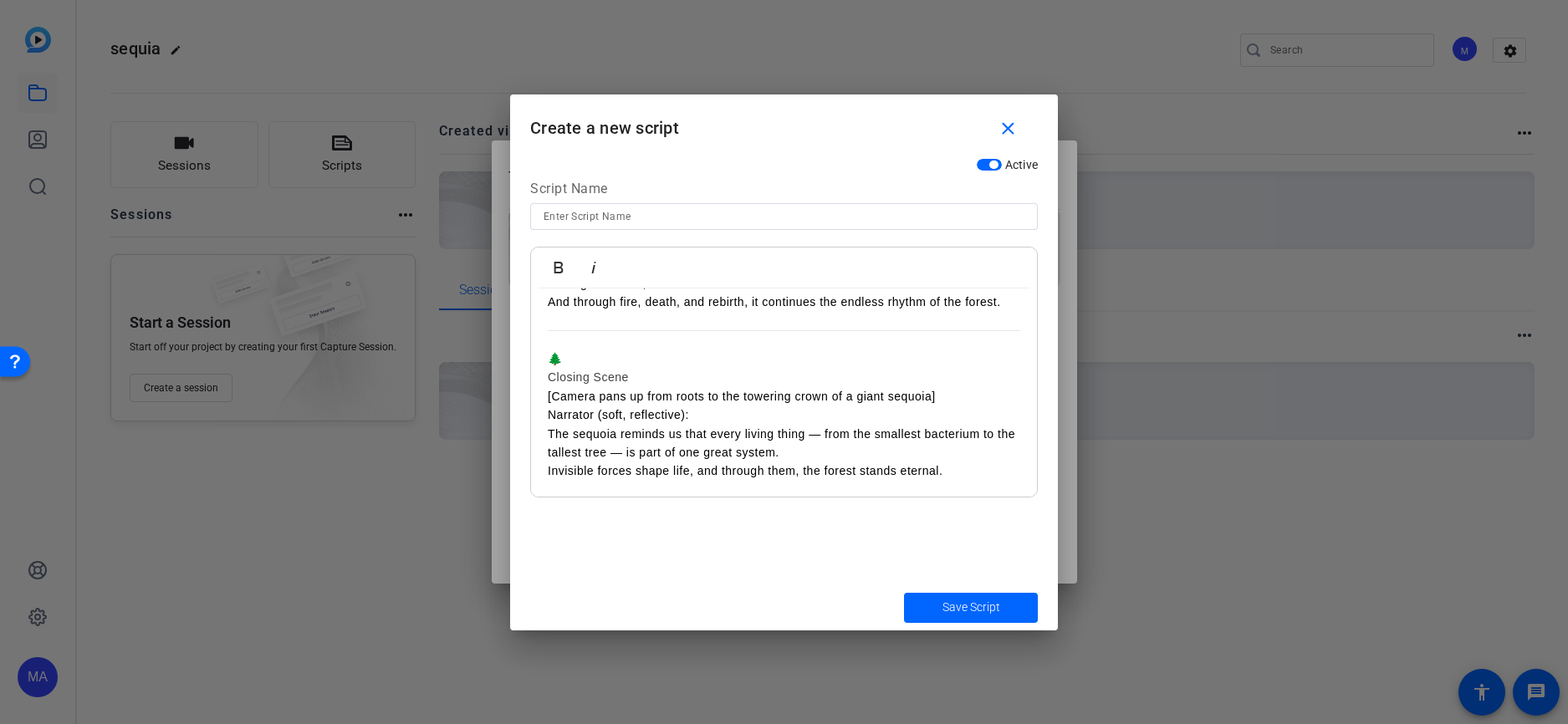
click at [560, 353] on h3 "🌲" at bounding box center [784, 358] width 472 height 18
click at [949, 603] on span "Save Script" at bounding box center [972, 608] width 58 height 17
click at [950, 594] on span "submit" at bounding box center [971, 608] width 133 height 40
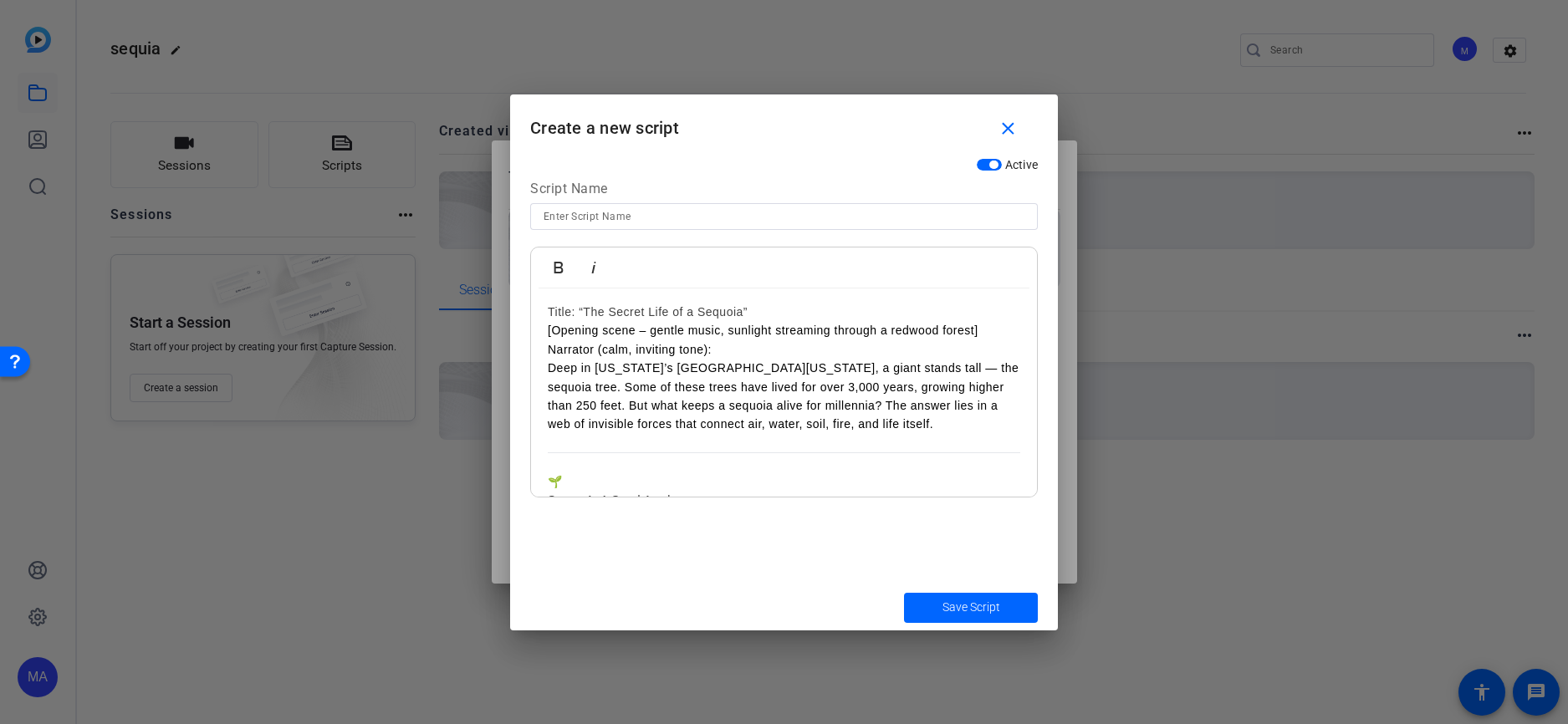
scroll to position [0, 0]
click at [618, 215] on input at bounding box center [784, 216] width 481 height 20
type input "sequia"
click at [905, 593] on button "Save Script" at bounding box center [971, 608] width 133 height 30
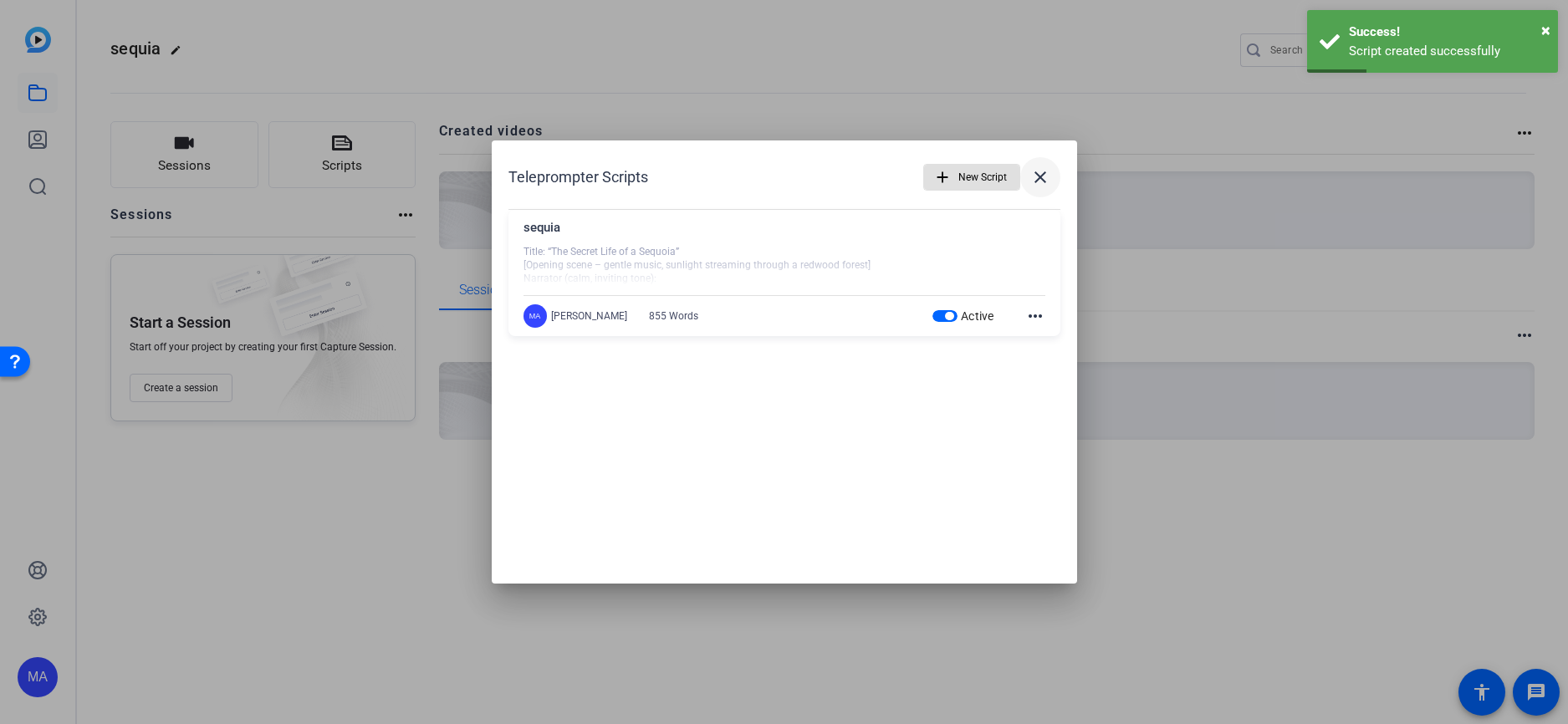
click at [1037, 188] on span at bounding box center [1041, 178] width 40 height 40
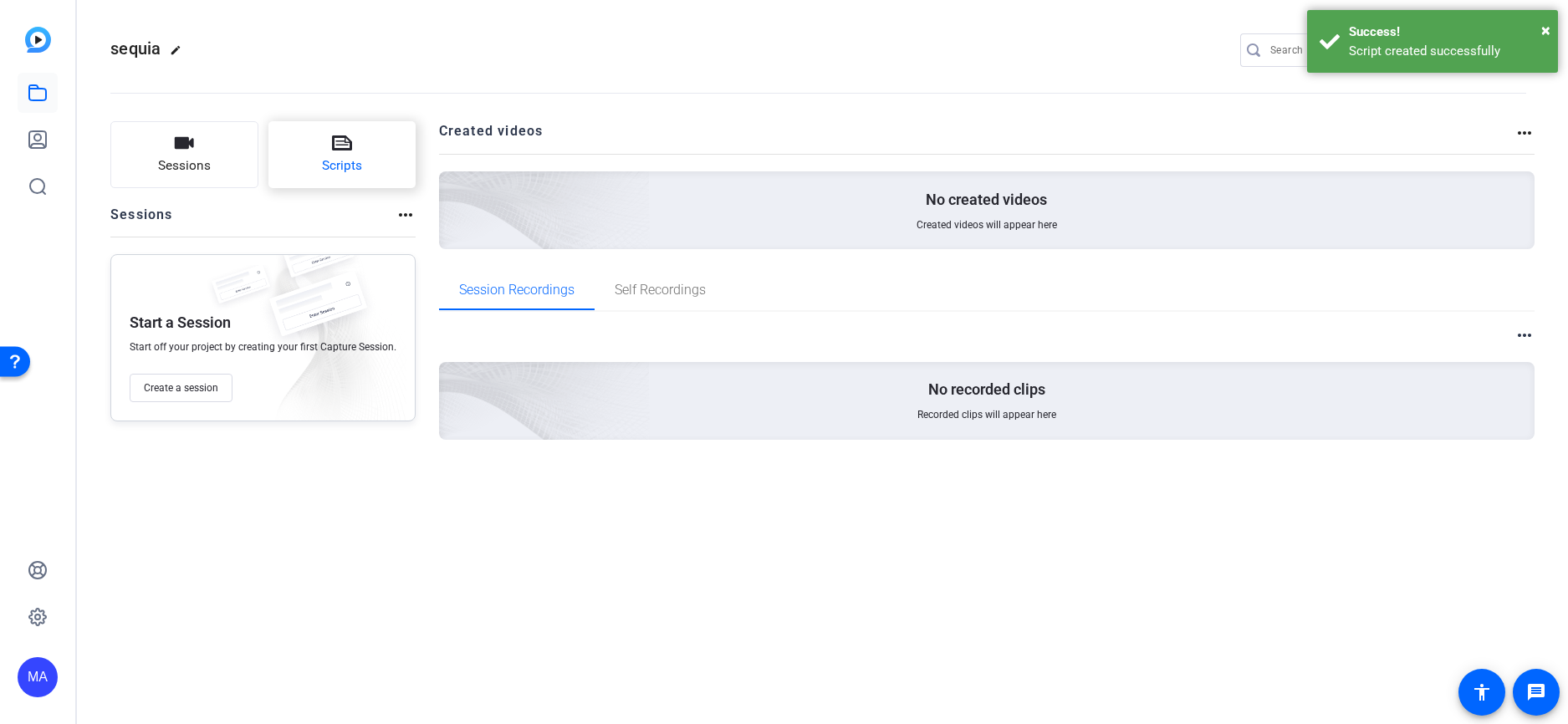
click at [367, 168] on button "Scripts" at bounding box center [343, 155] width 148 height 67
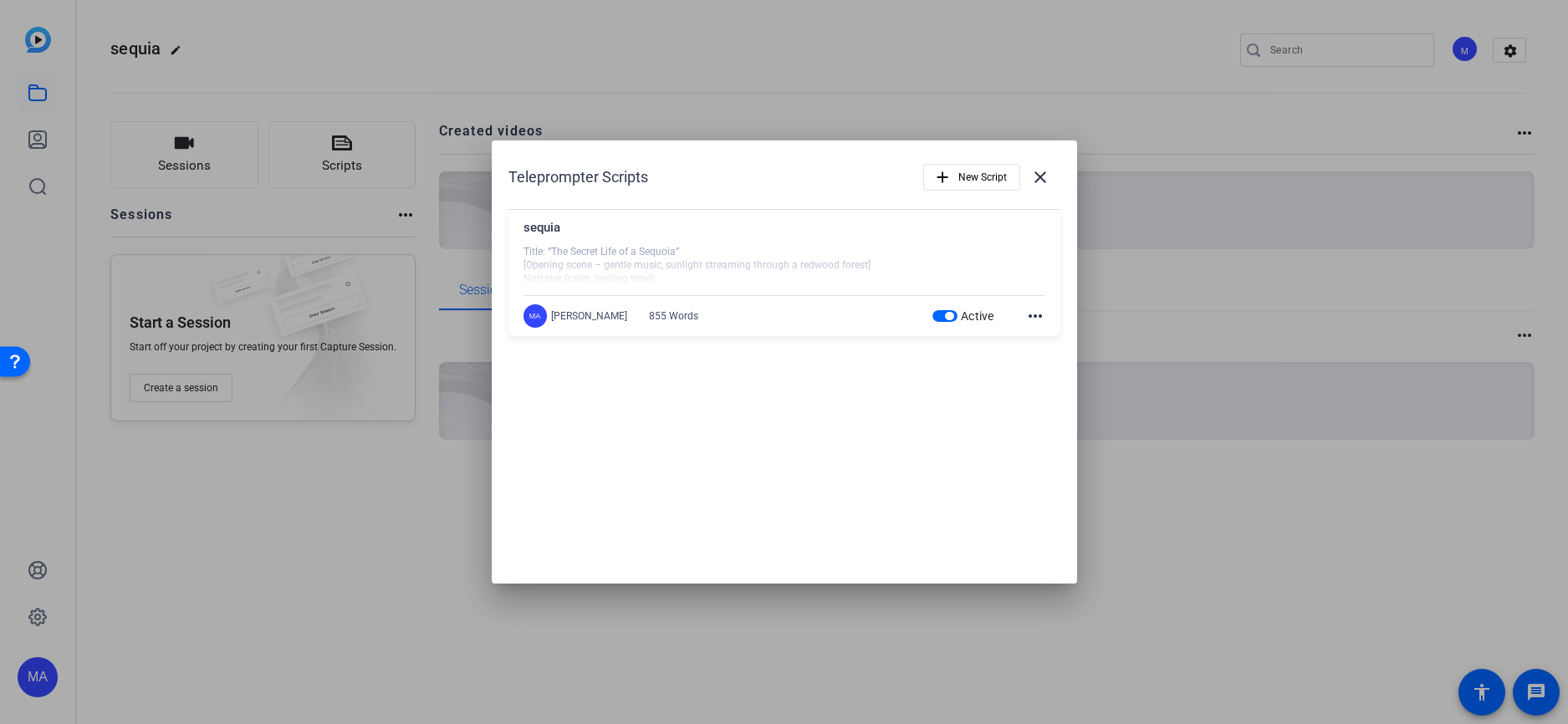
drag, startPoint x: 726, startPoint y: 324, endPoint x: 805, endPoint y: 285, distance: 88.1
click at [723, 323] on div "MA [PERSON_NAME] 855 Words Active more_horiz" at bounding box center [784, 316] width 522 height 23
click at [1037, 185] on mat-icon "close" at bounding box center [1040, 177] width 20 height 20
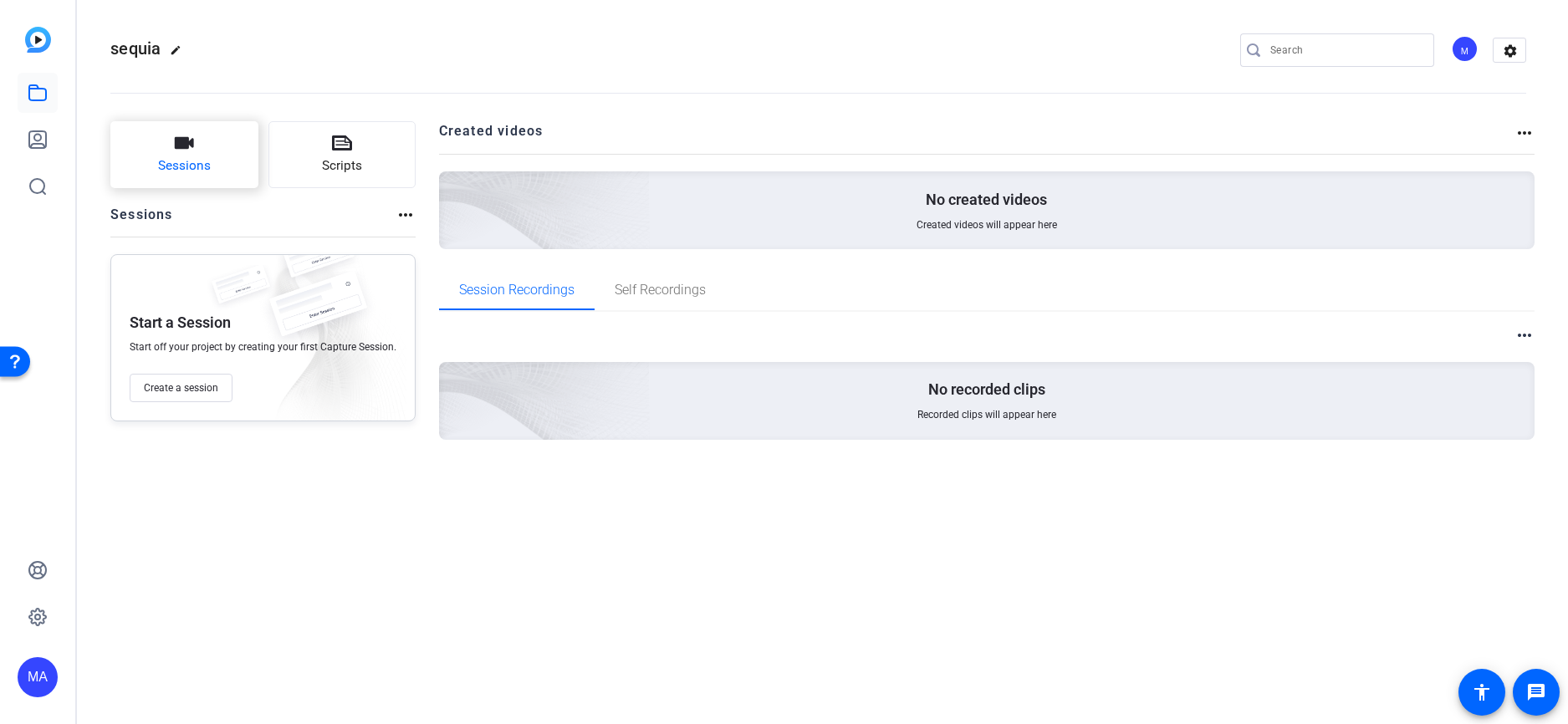
click at [181, 168] on span "Sessions" at bounding box center [184, 166] width 53 height 19
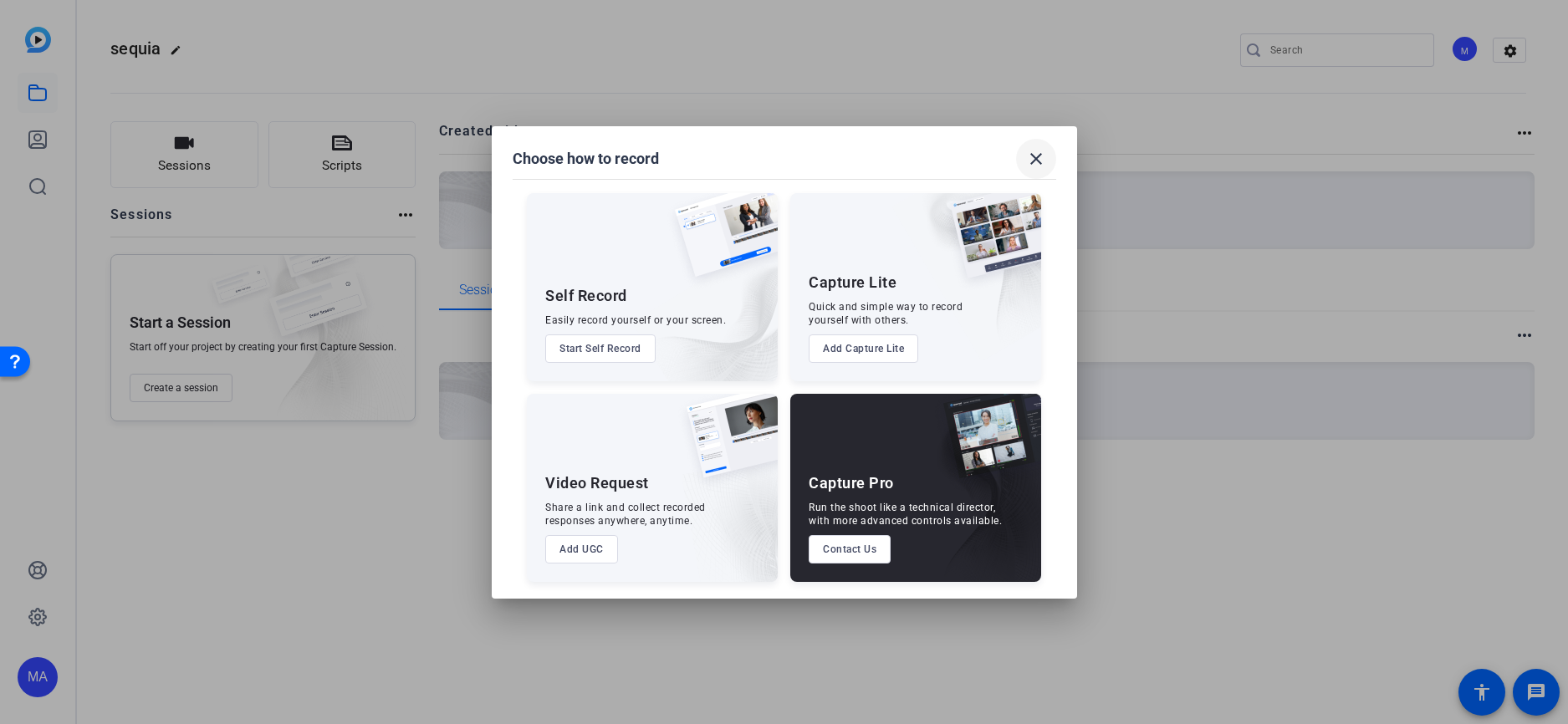
click at [1038, 171] on span at bounding box center [1036, 159] width 40 height 40
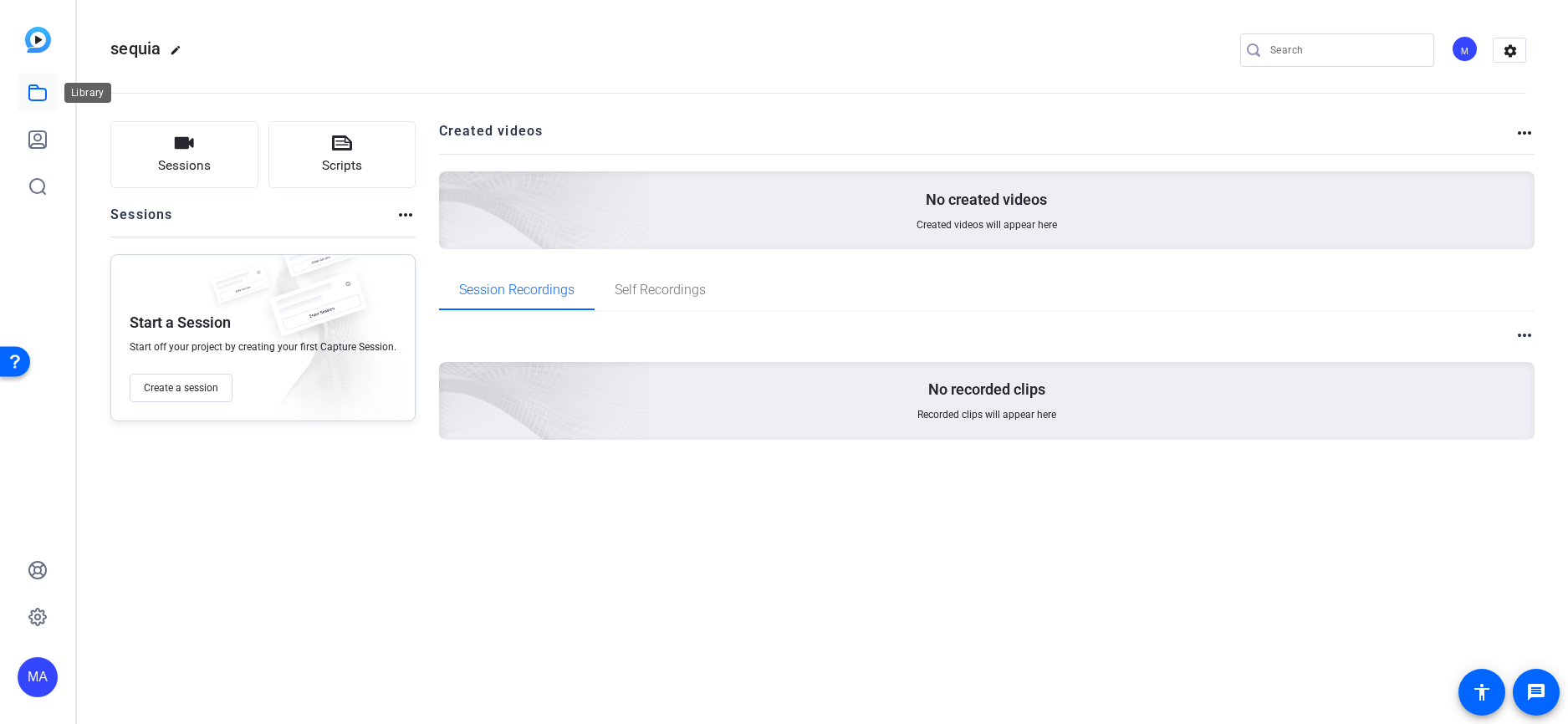
click at [48, 89] on link at bounding box center [37, 93] width 40 height 40
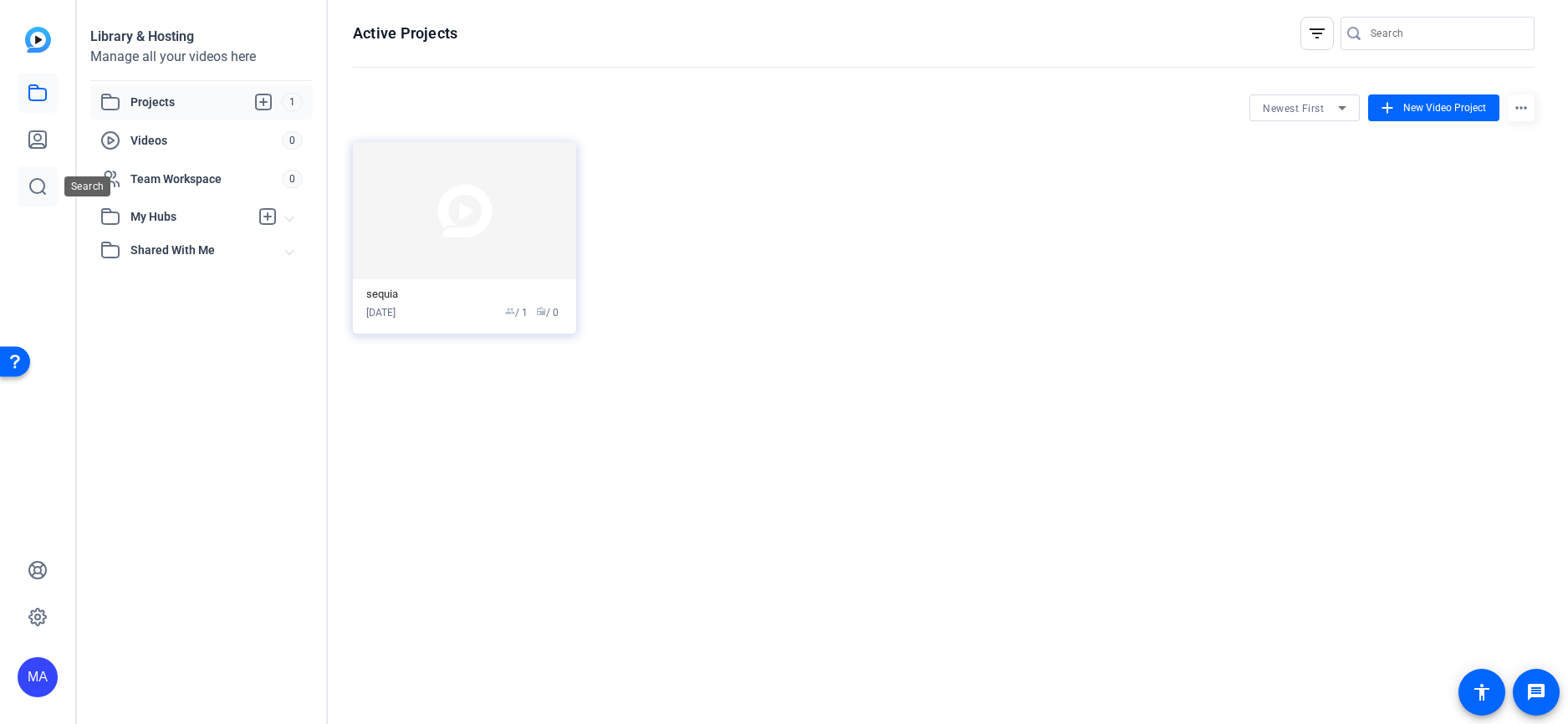
click at [42, 185] on icon at bounding box center [37, 186] width 20 height 20
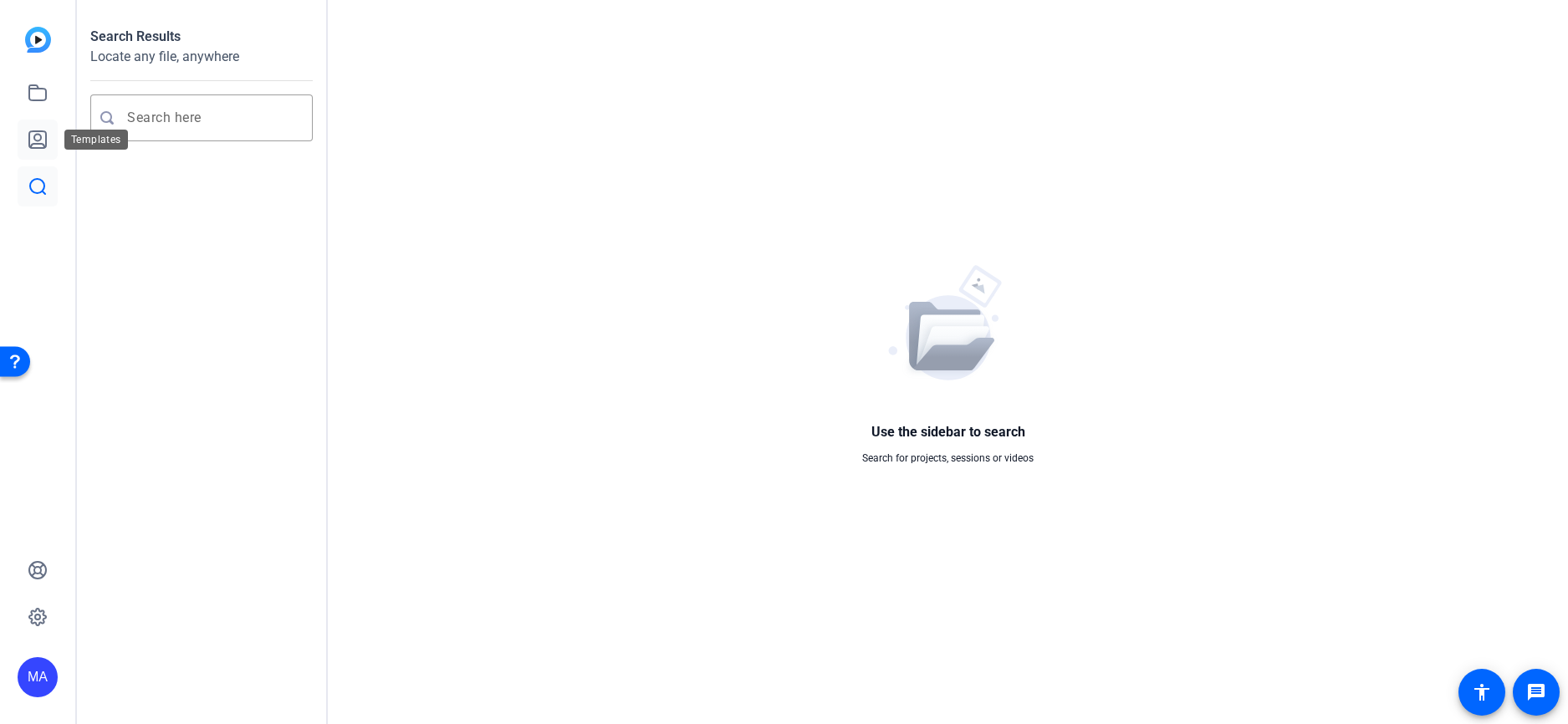
click at [34, 135] on icon at bounding box center [37, 139] width 20 height 20
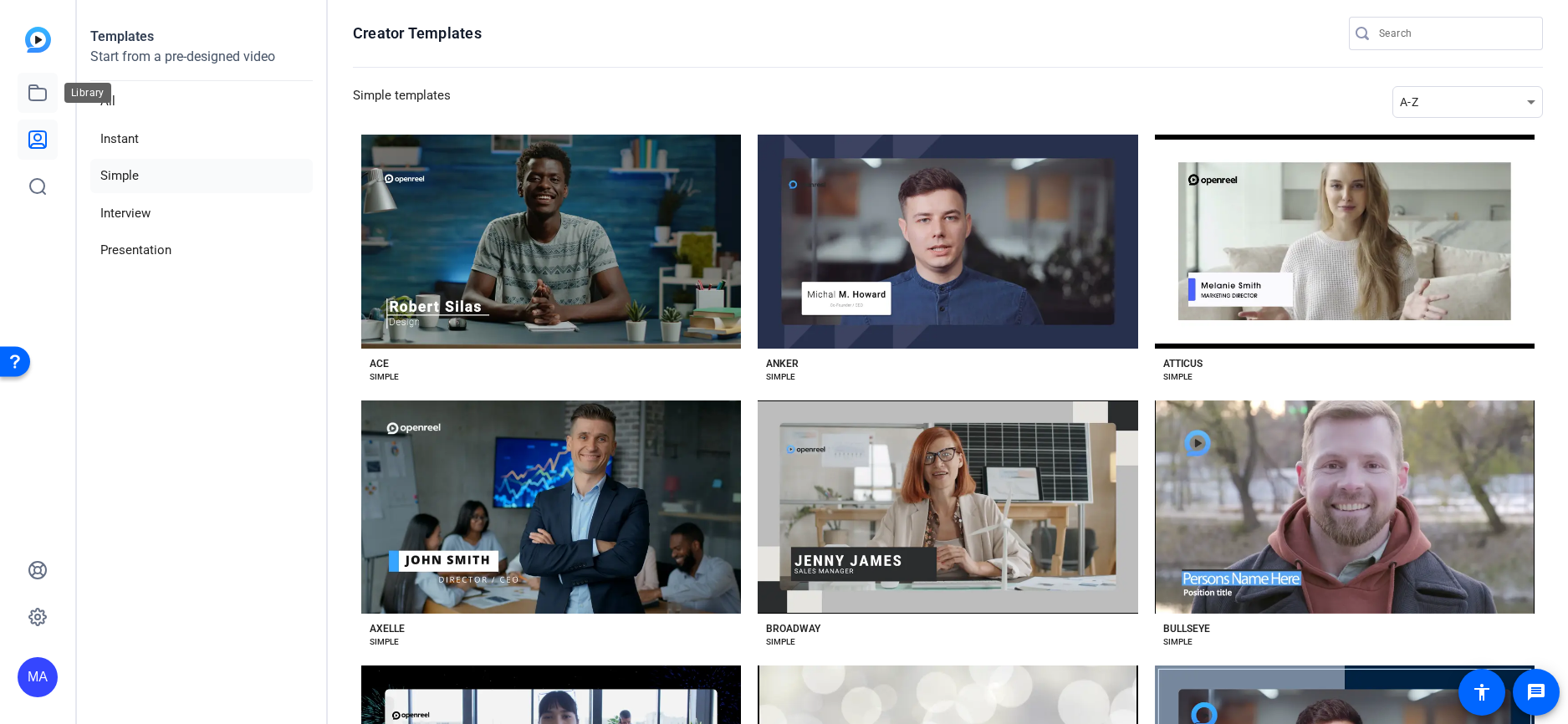
click at [39, 104] on link at bounding box center [37, 93] width 40 height 40
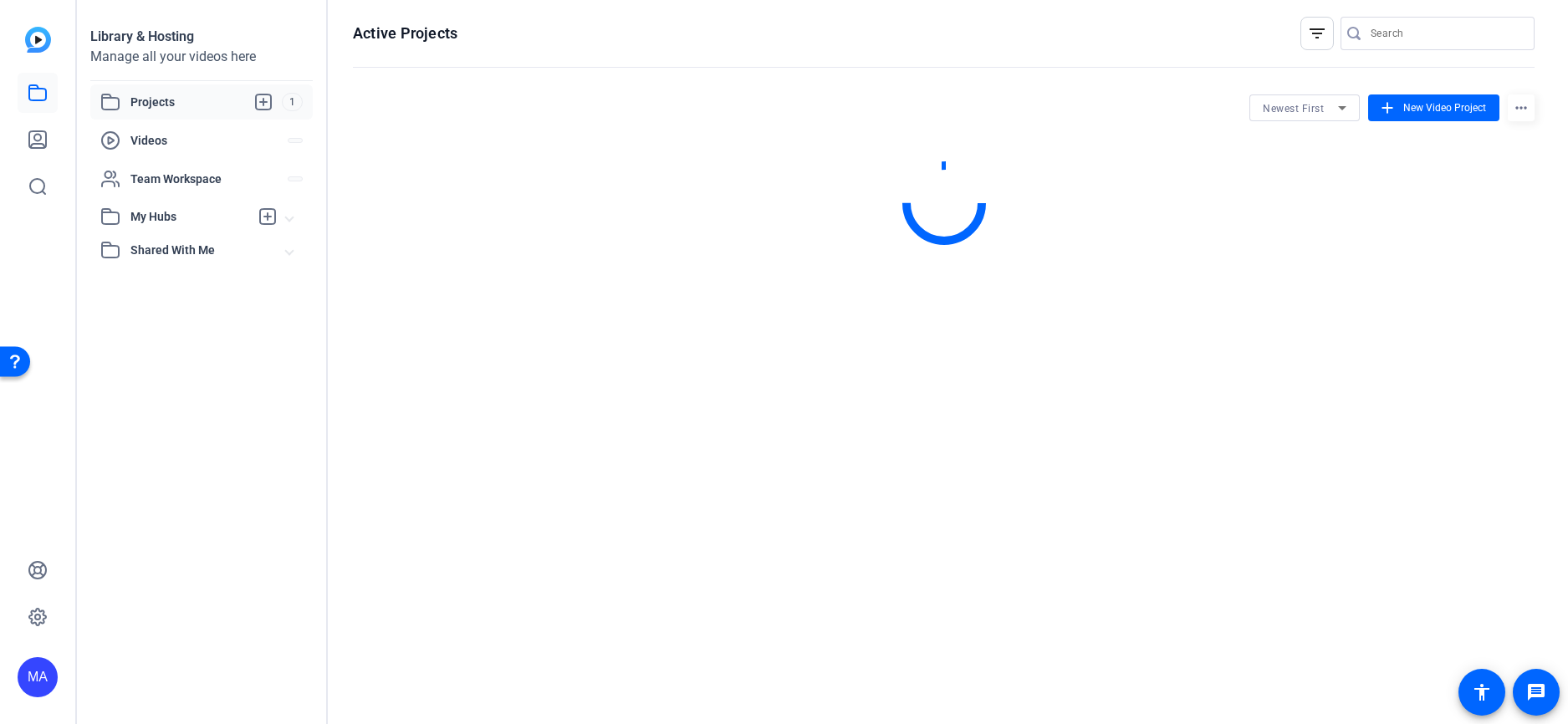
click at [37, 37] on img at bounding box center [37, 39] width 26 height 26
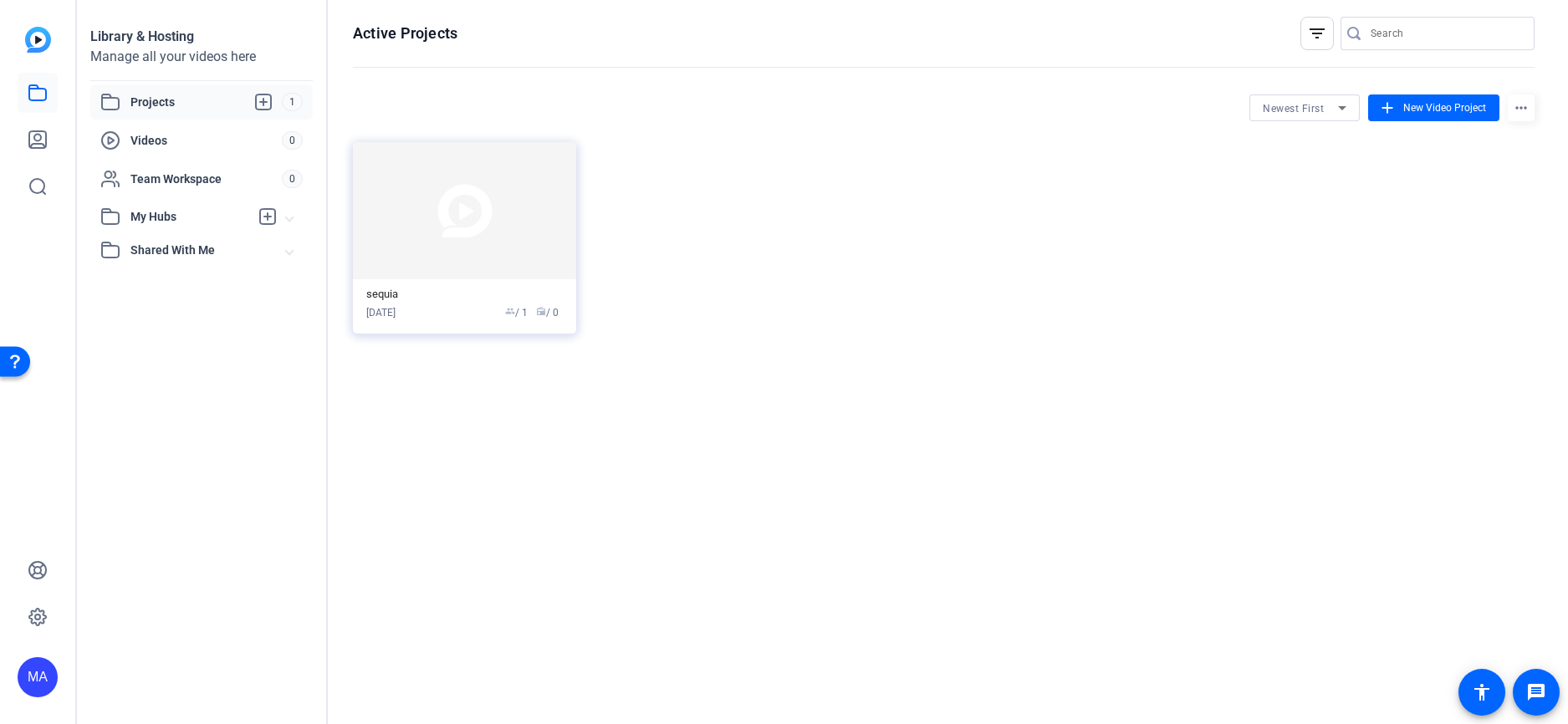
click at [37, 37] on img at bounding box center [37, 39] width 26 height 26
click at [44, 28] on img at bounding box center [37, 39] width 26 height 26
